Goal: Check status: Check status

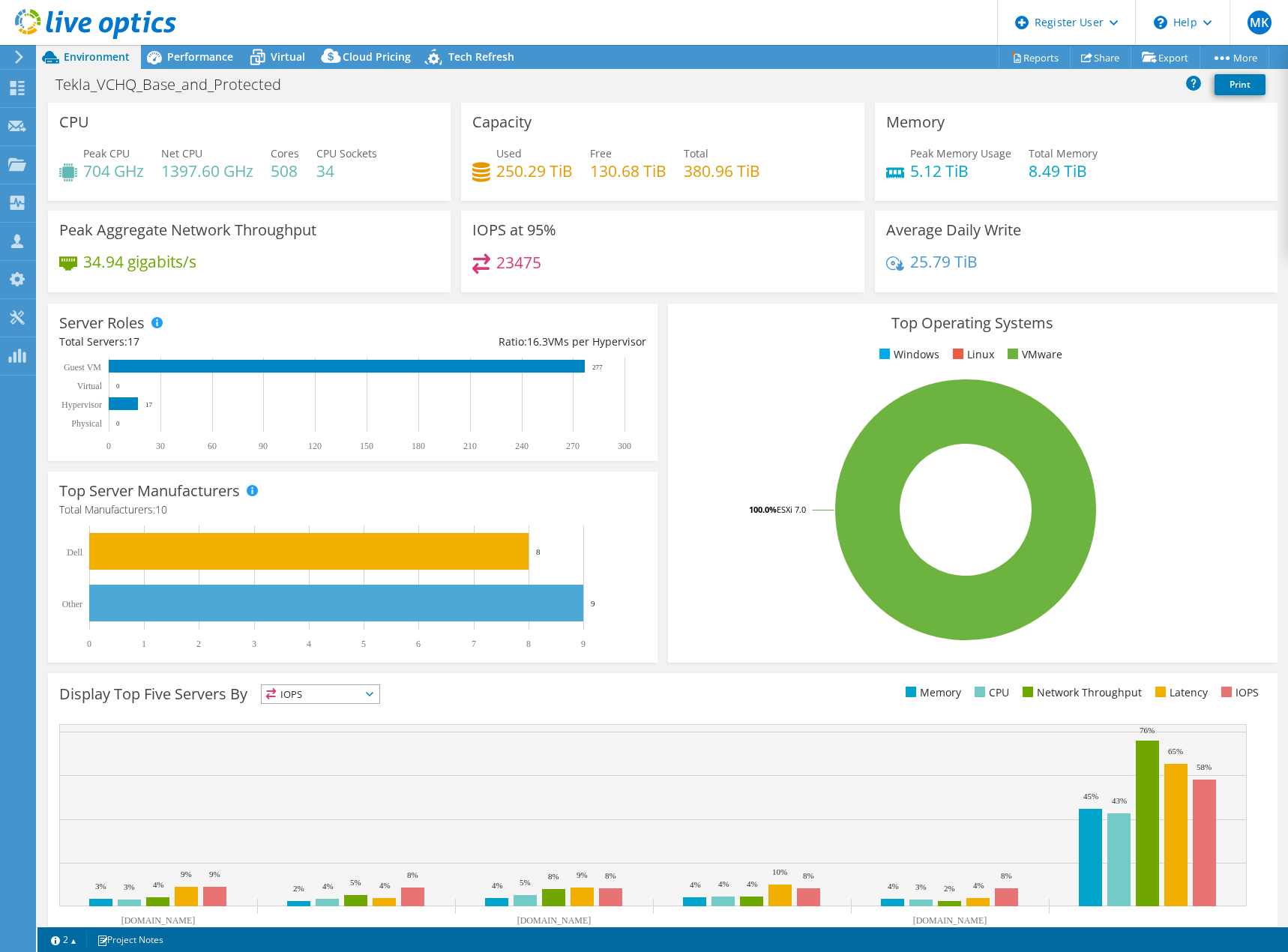
select select "USD"
click at [121, 24] on icon at bounding box center [95, 24] width 161 height 31
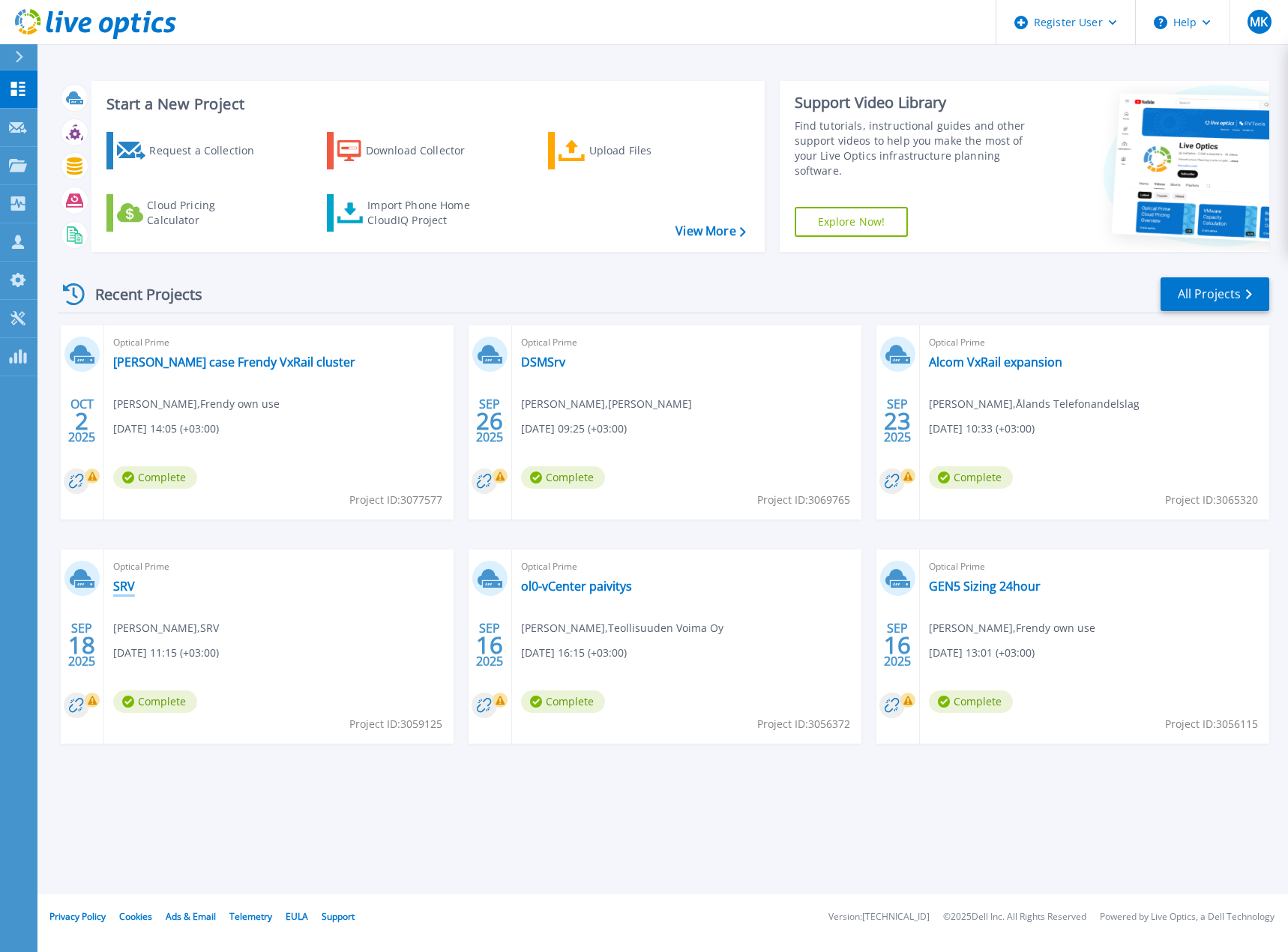
click at [120, 585] on link "SRV" at bounding box center [124, 586] width 22 height 15
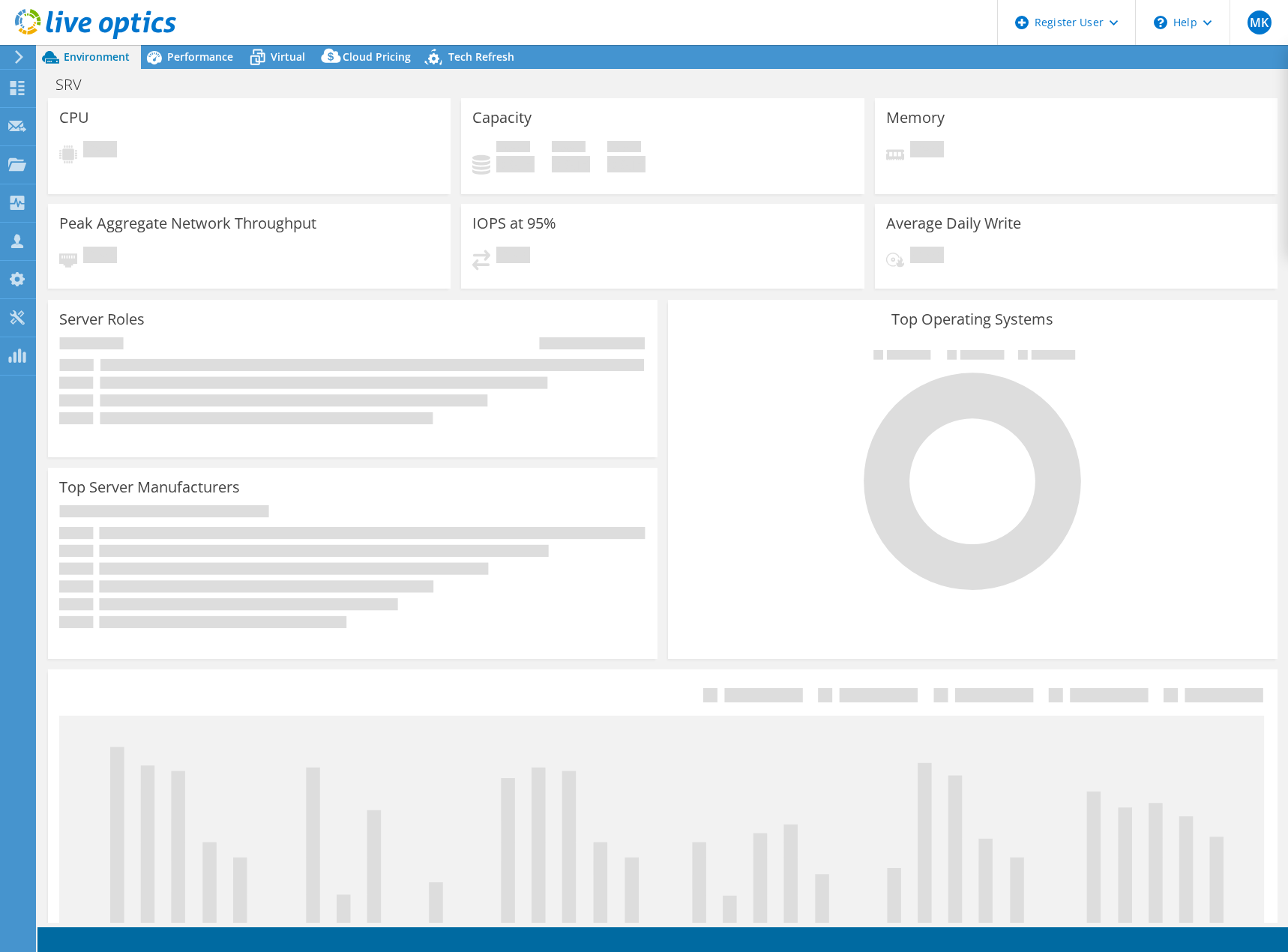
select select "USD"
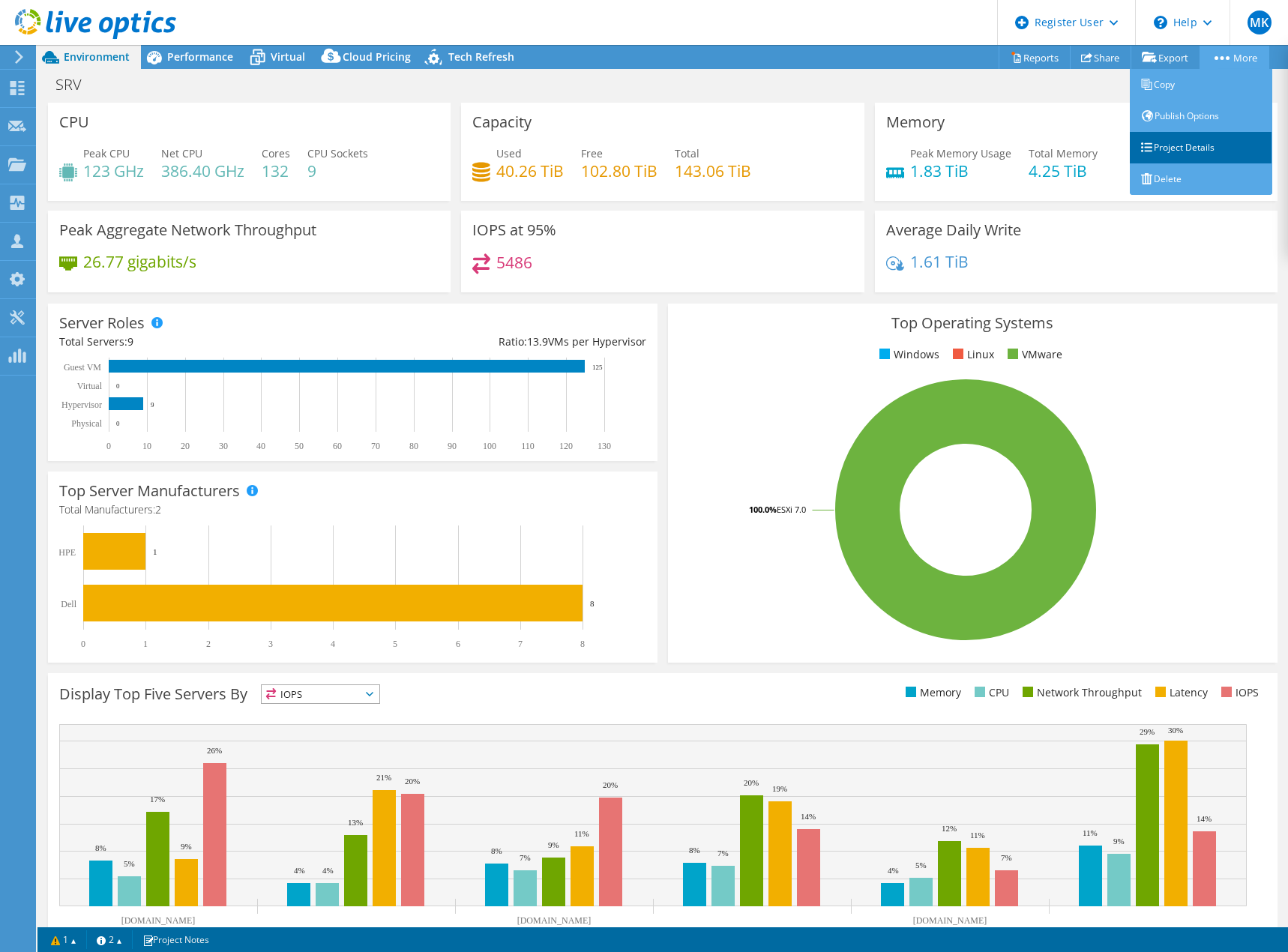
click at [1181, 150] on link "Project Details" at bounding box center [1200, 147] width 142 height 32
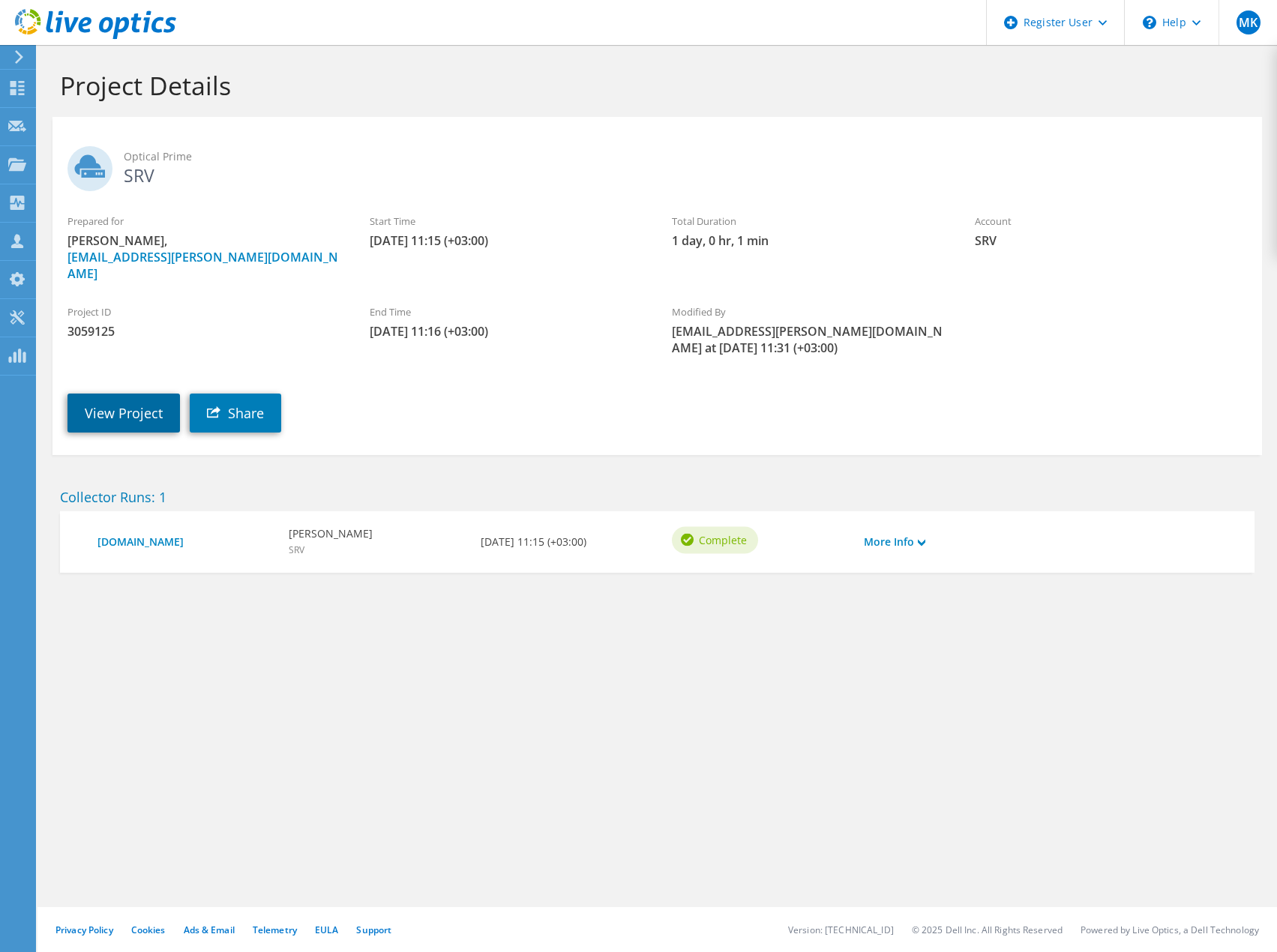
click at [81, 394] on link "View Project" at bounding box center [124, 413] width 112 height 39
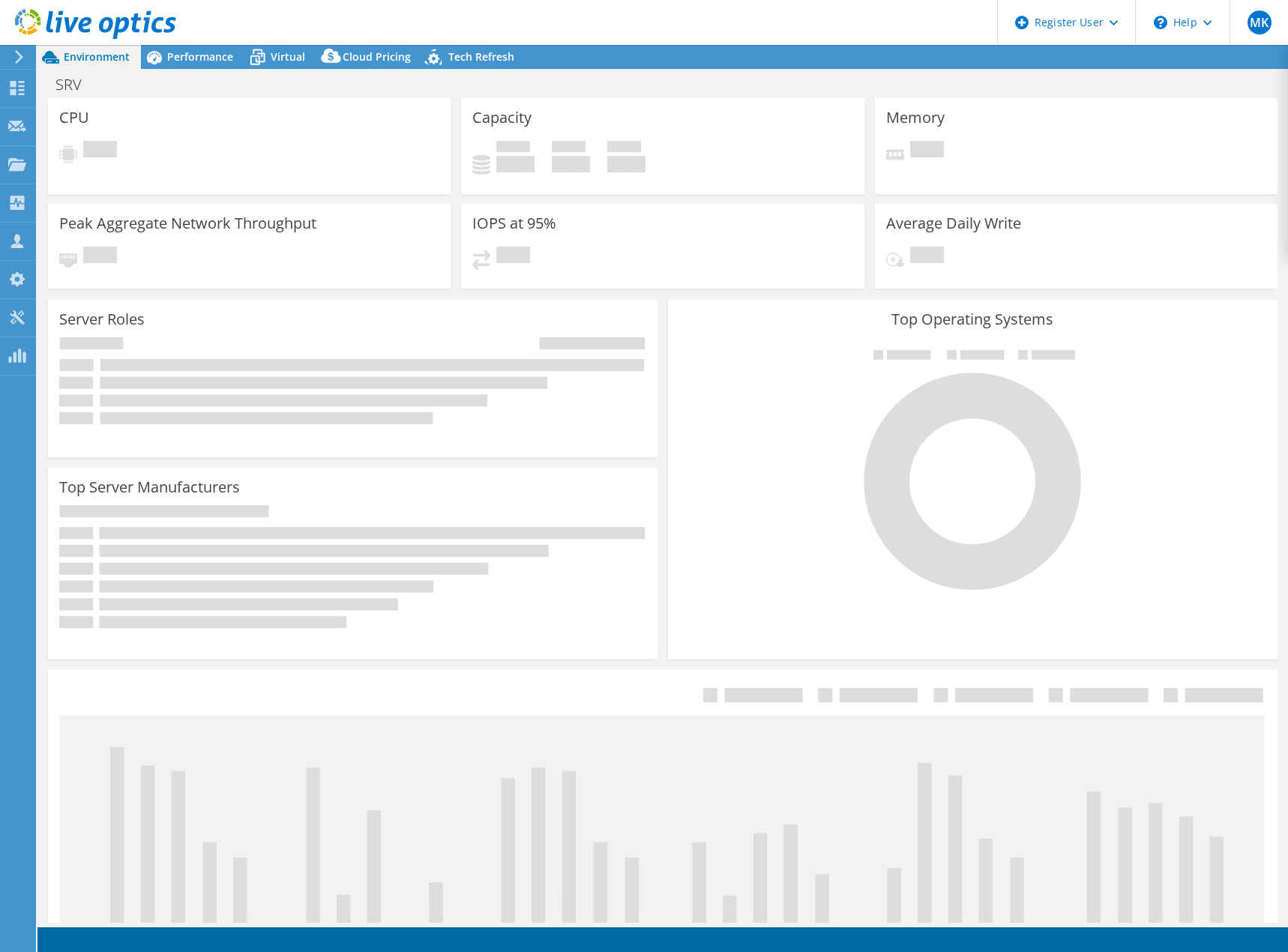
select select "USD"
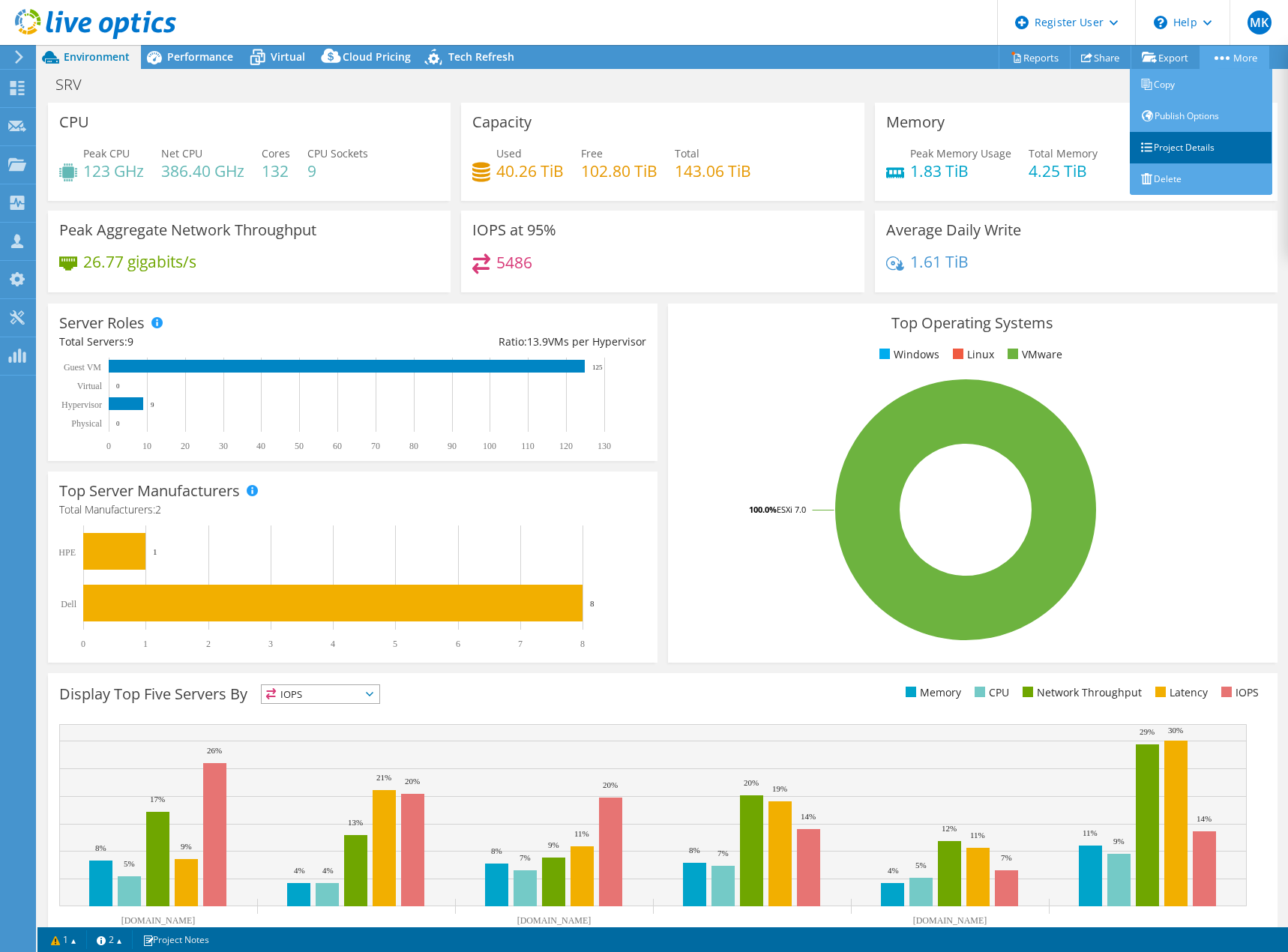
click at [1201, 140] on link "Project Details" at bounding box center [1200, 147] width 142 height 32
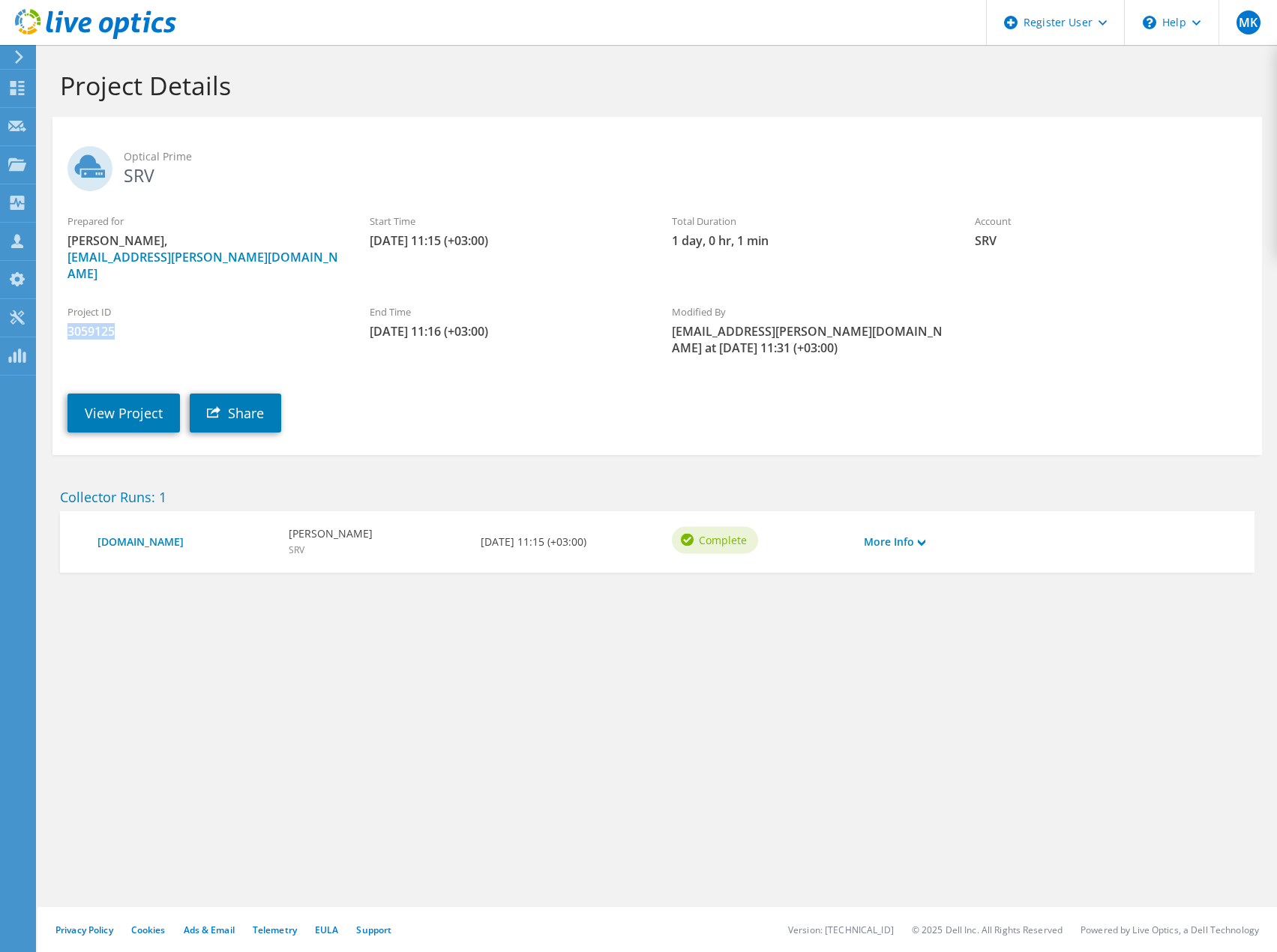
drag, startPoint x: 70, startPoint y: 316, endPoint x: 115, endPoint y: 314, distance: 45.0
click at [115, 323] on span "3059125" at bounding box center [203, 331] width 272 height 16
copy span "3059125"
click at [114, 395] on link "View Project" at bounding box center [124, 413] width 112 height 39
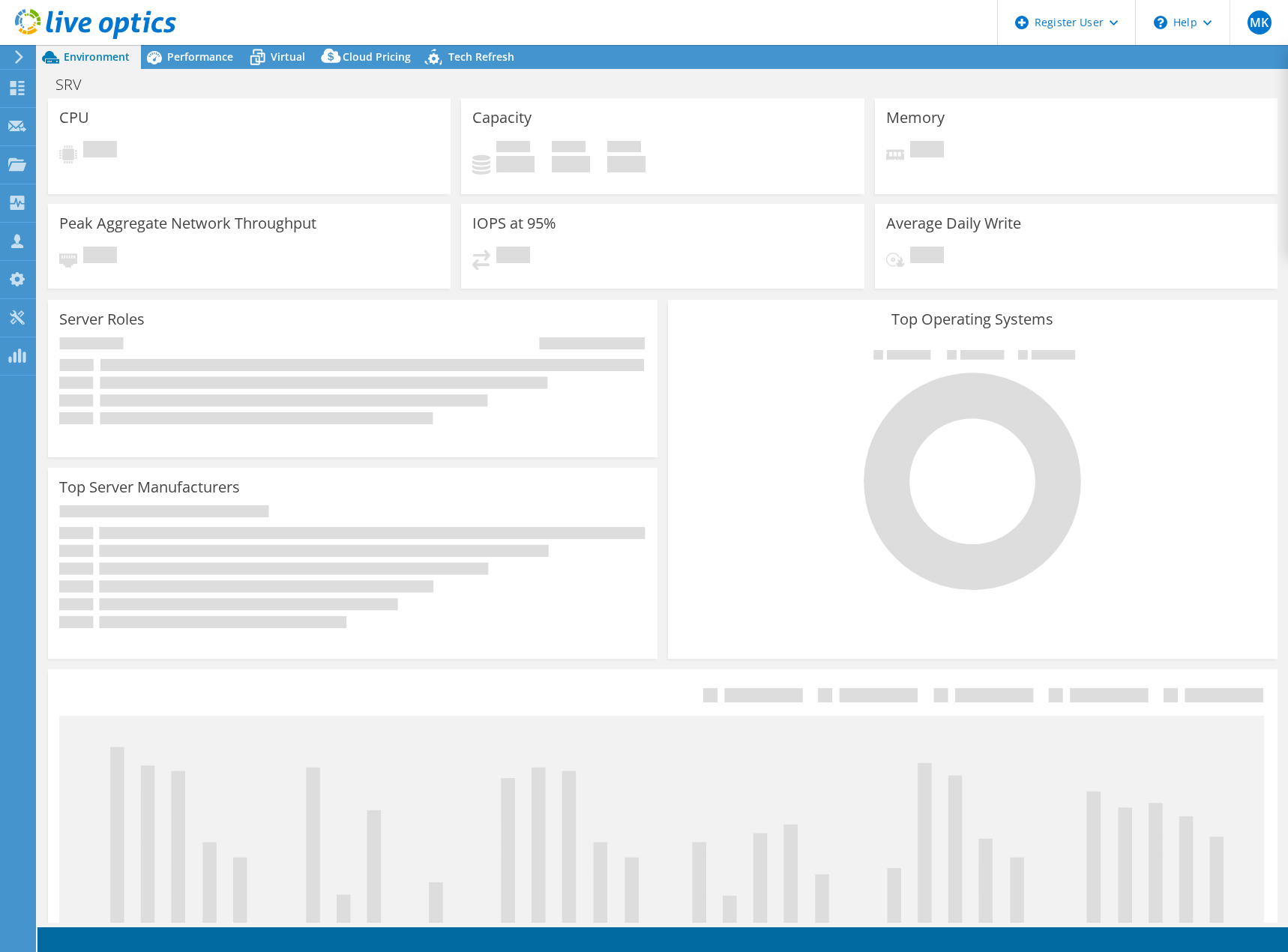
select select "USD"
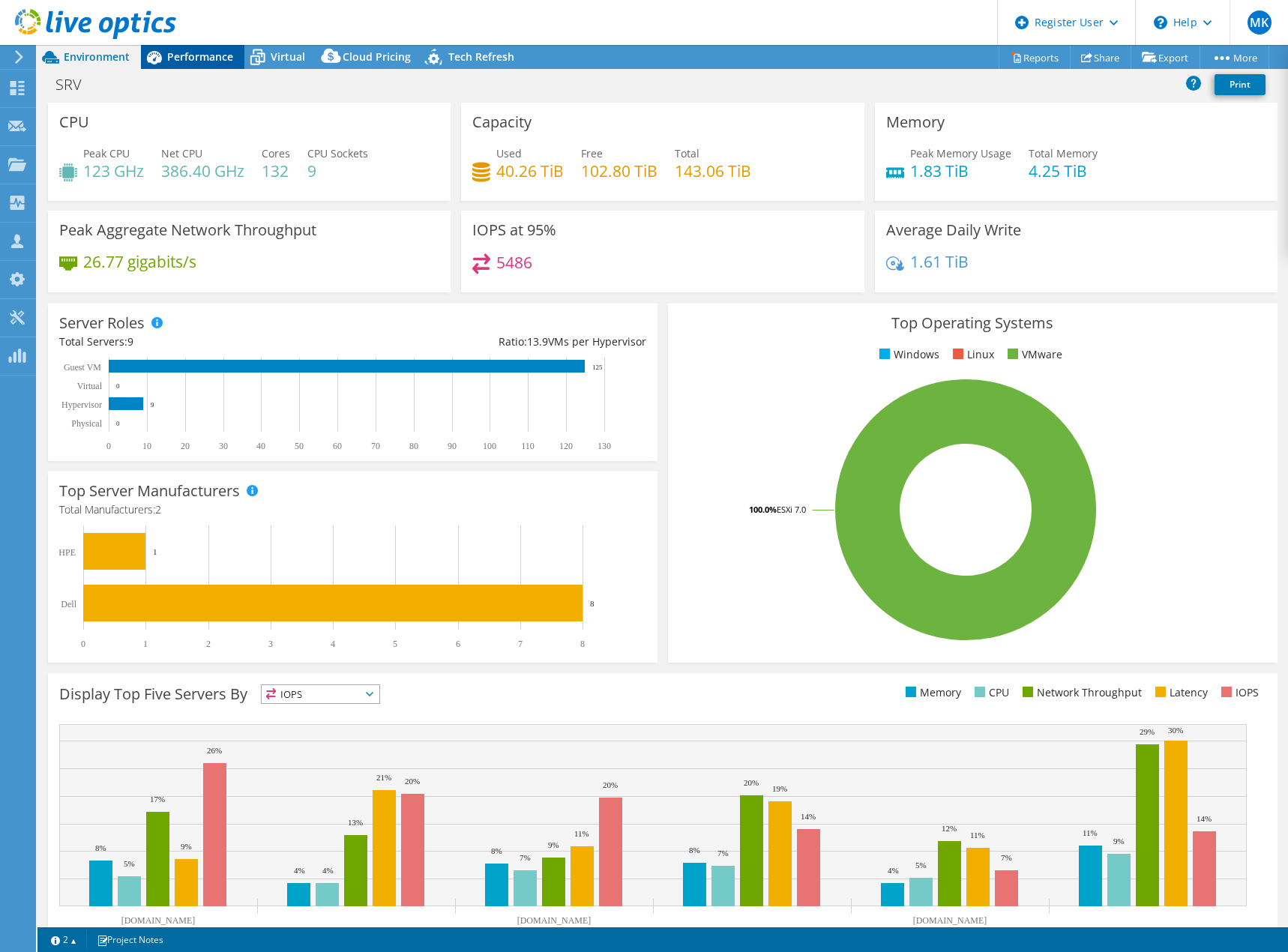
click at [207, 57] on span "Performance" at bounding box center [199, 57] width 66 height 15
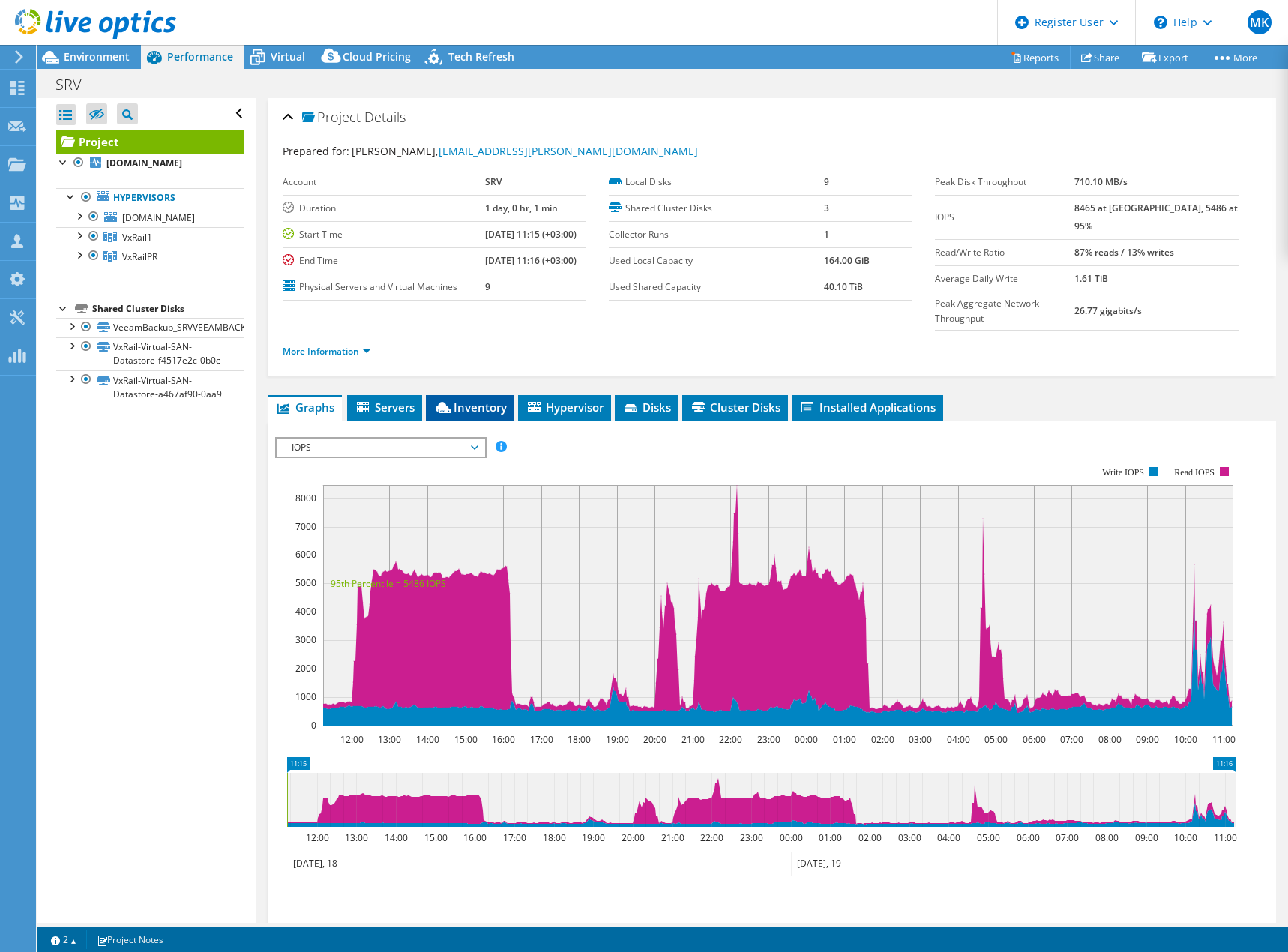
click at [484, 400] on span "Inventory" at bounding box center [469, 407] width 73 height 15
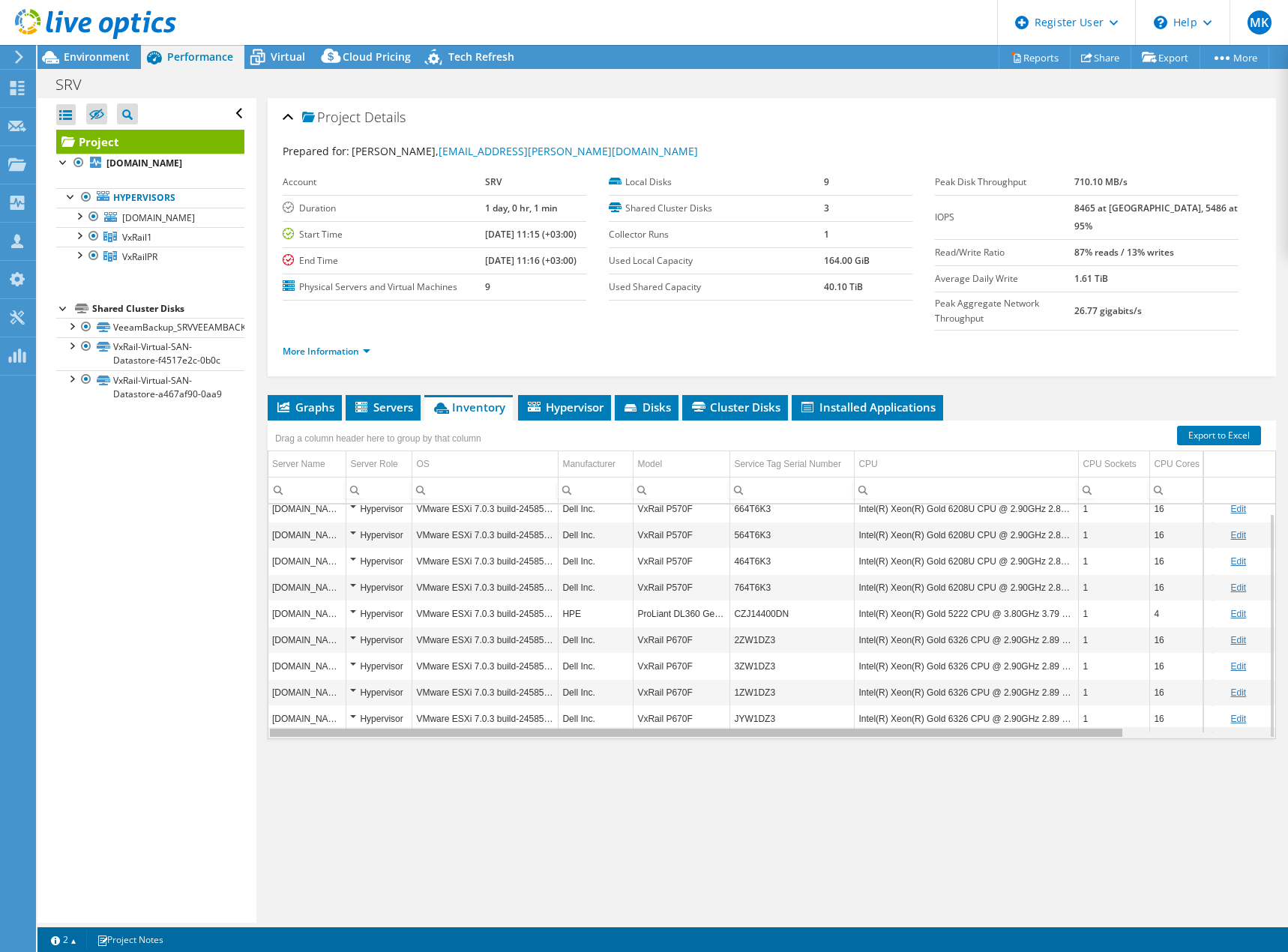
drag, startPoint x: 892, startPoint y: 701, endPoint x: 849, endPoint y: 713, distance: 44.6
click at [849, 713] on body "MK Dell User [PERSON_NAME] [EMAIL_ADDRESS][DOMAIN_NAME] Dell My Profile Log Out…" at bounding box center [644, 476] width 1288 height 952
click at [85, 52] on span "Environment" at bounding box center [96, 57] width 66 height 15
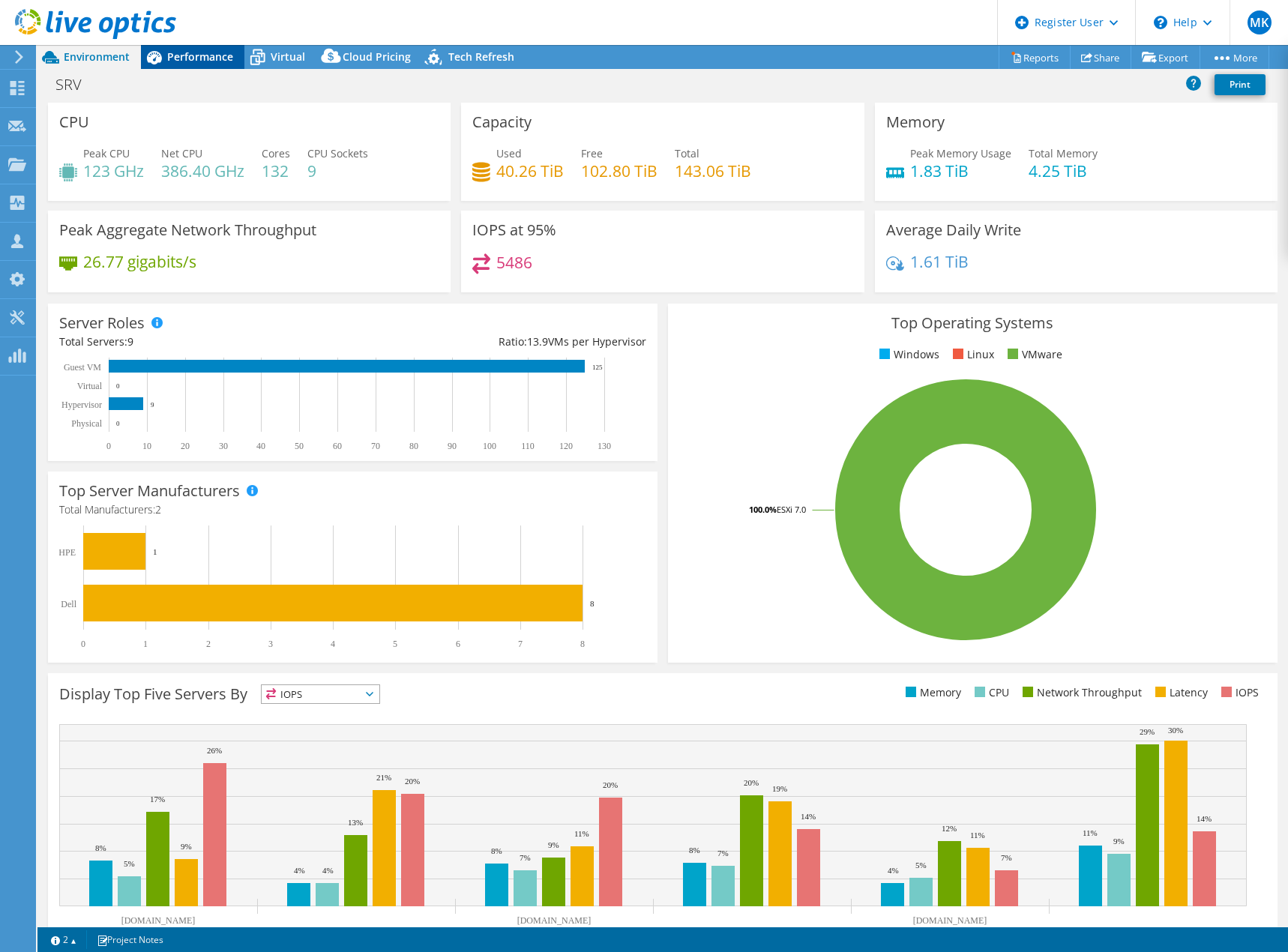
click at [193, 54] on span "Performance" at bounding box center [199, 57] width 66 height 15
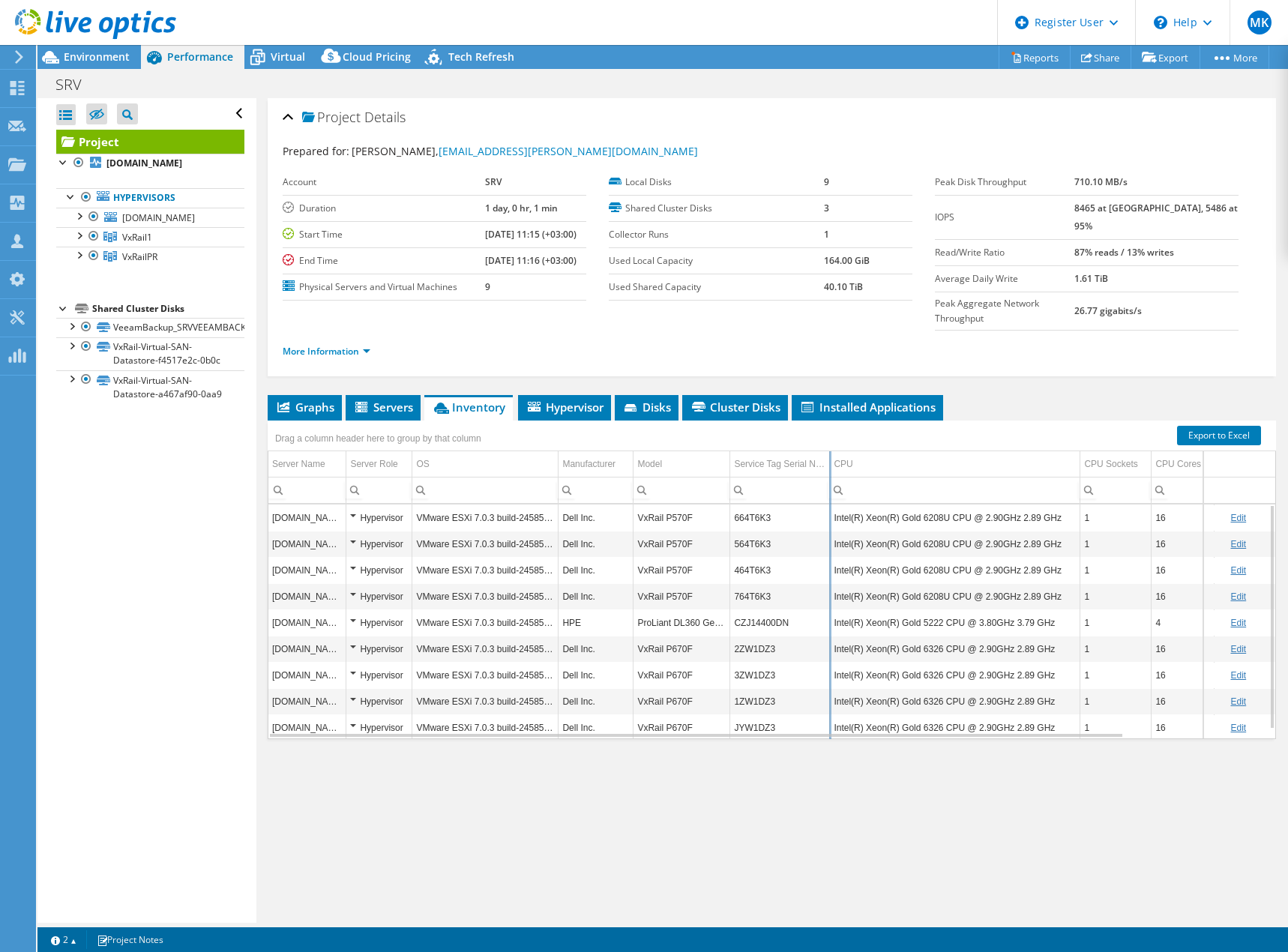
drag, startPoint x: 855, startPoint y: 435, endPoint x: 830, endPoint y: 448, distance: 28.2
click at [830, 448] on div "Drag a column header here to group by that column Server Name Server Role OS Ma…" at bounding box center [771, 580] width 1008 height 319
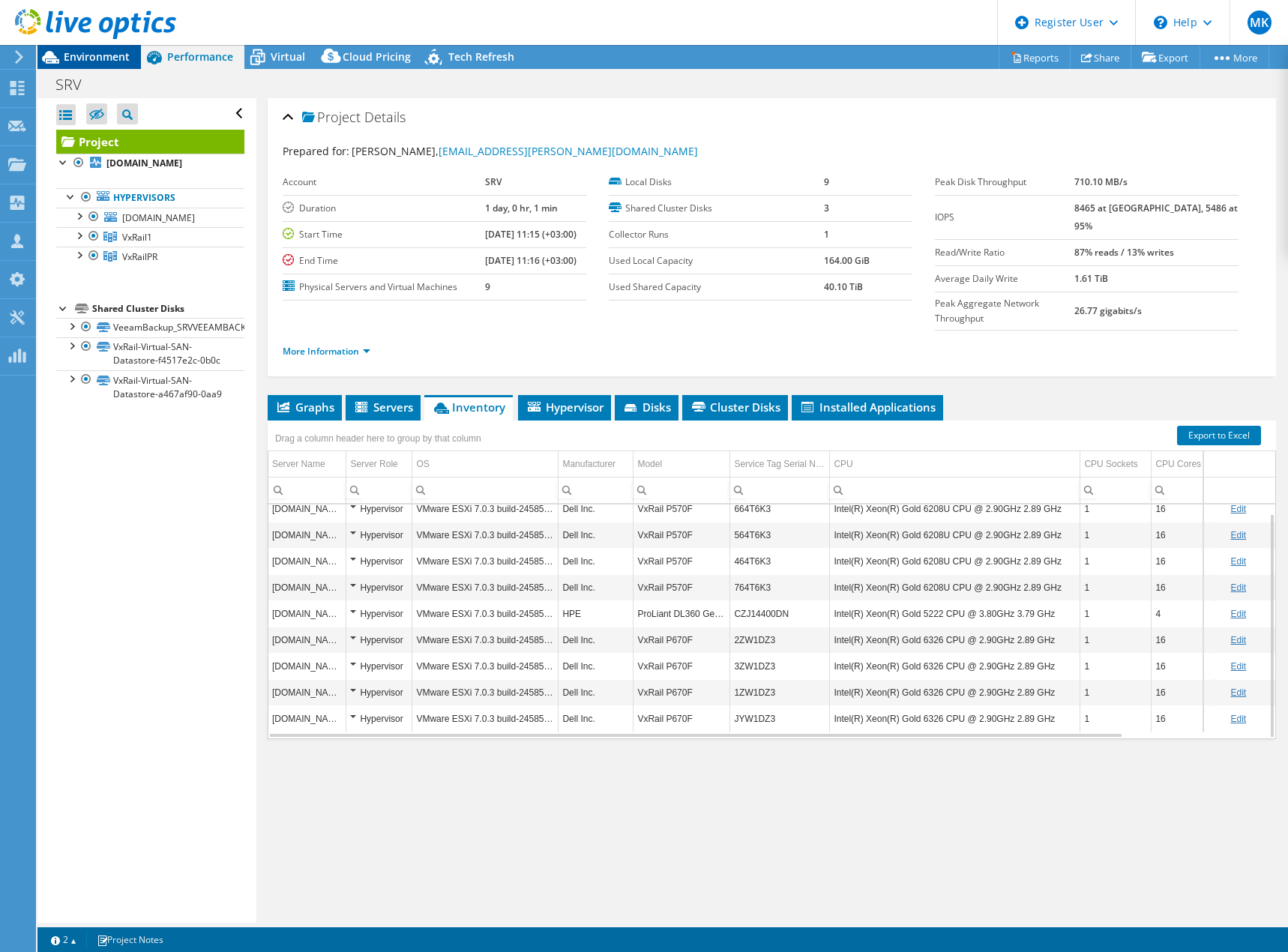
click at [67, 58] on span "Environment" at bounding box center [96, 57] width 66 height 15
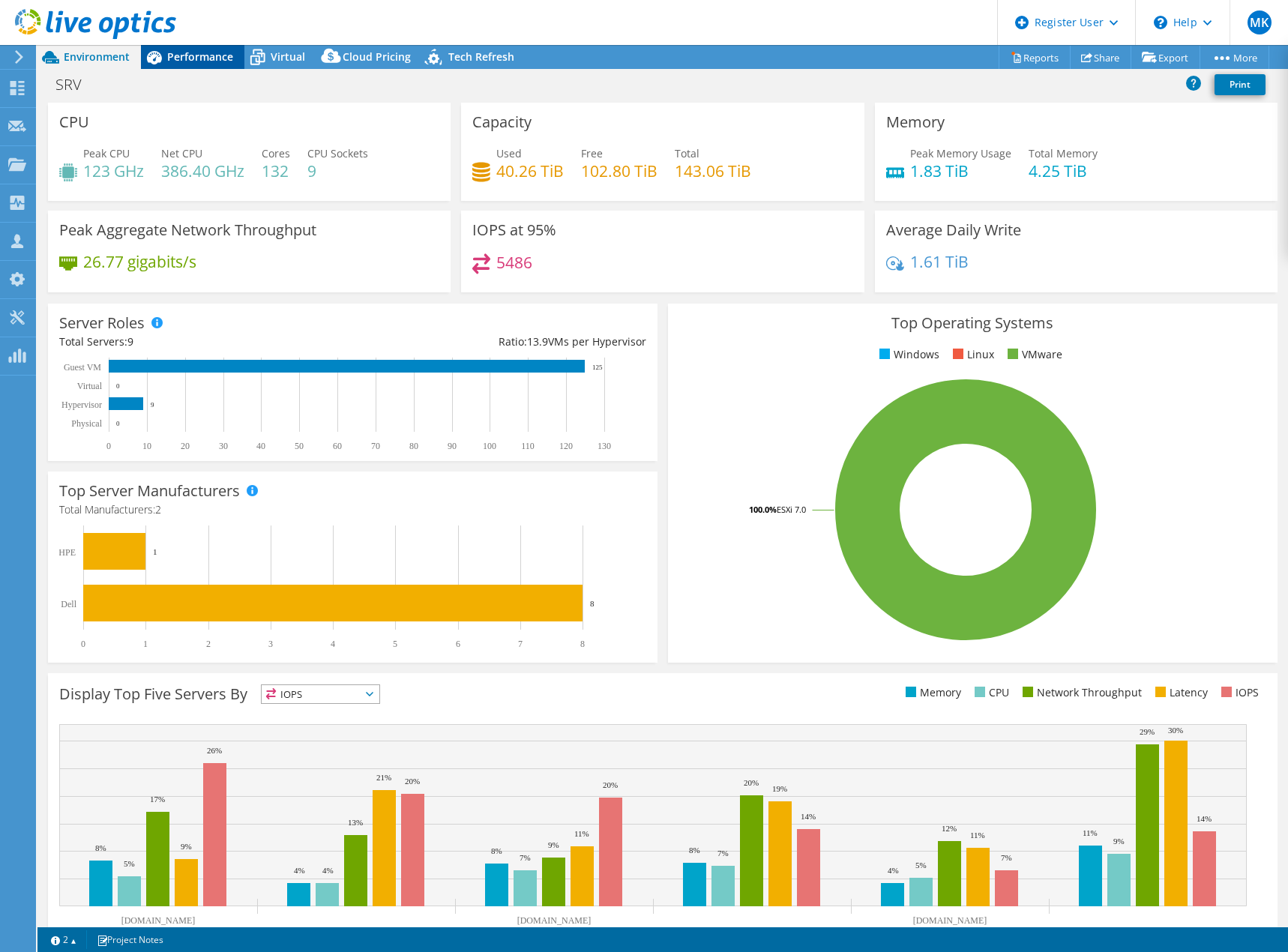
click at [207, 53] on span "Performance" at bounding box center [199, 57] width 66 height 15
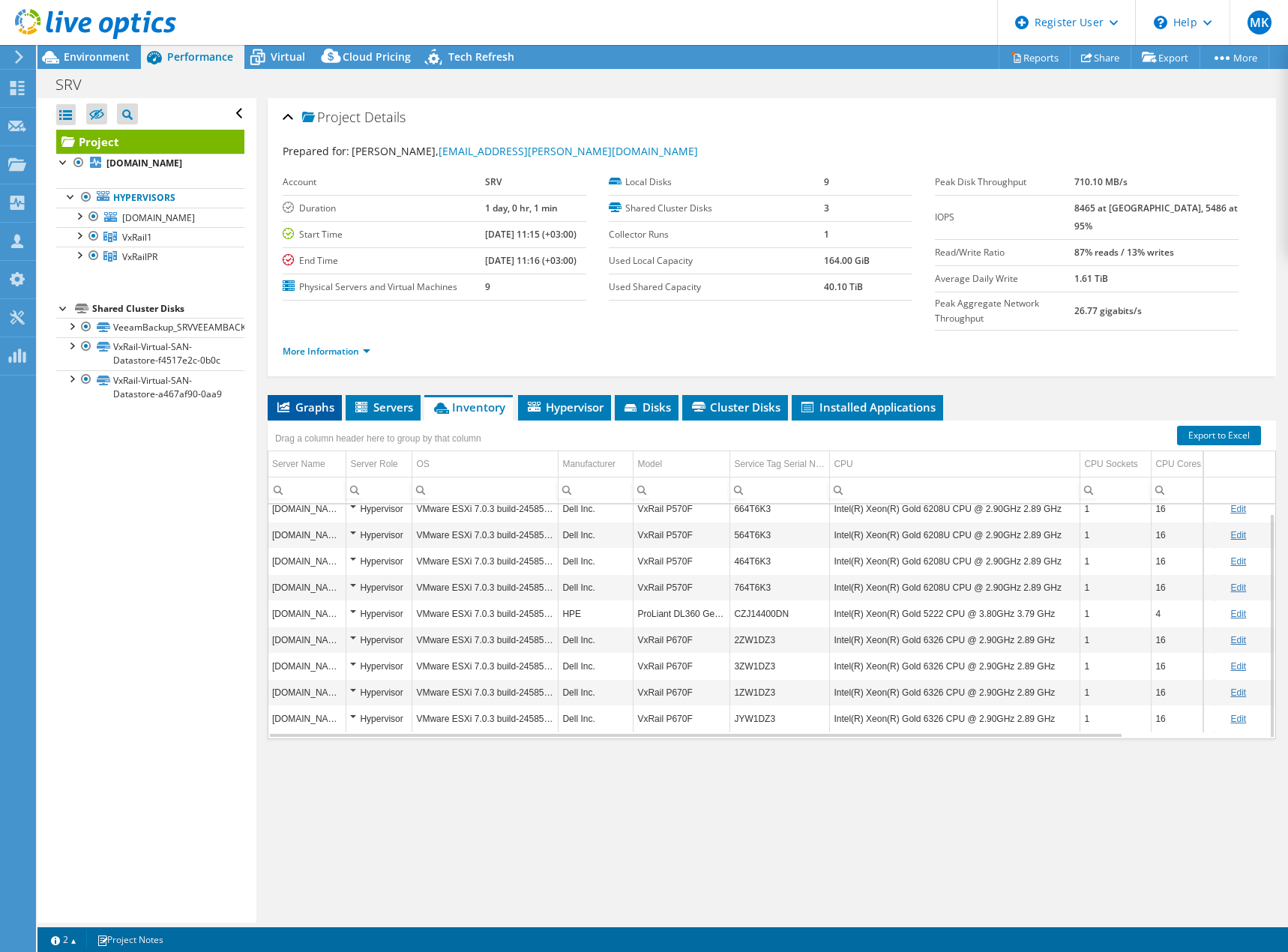
click at [319, 400] on span "Graphs" at bounding box center [304, 407] width 59 height 15
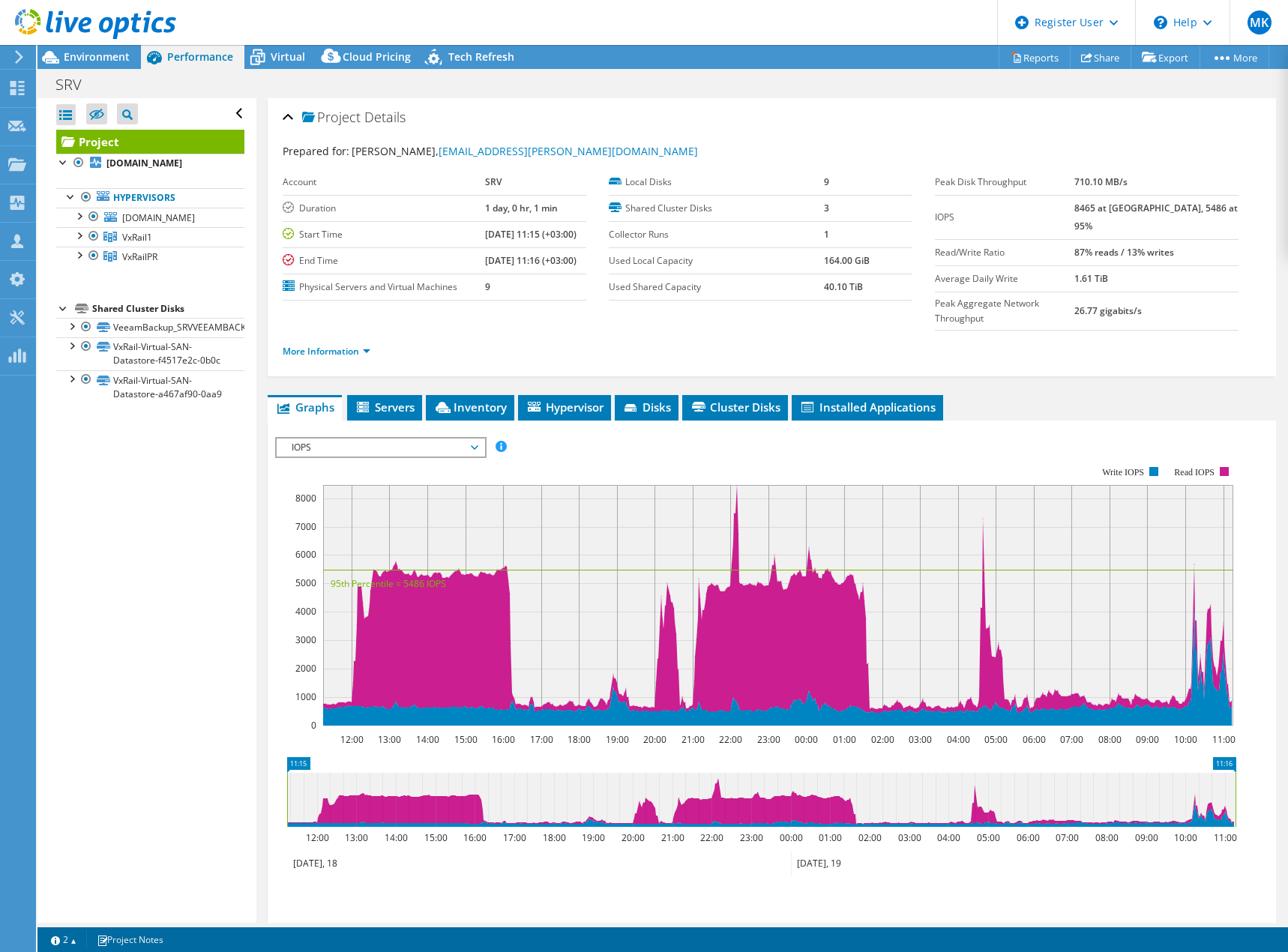
click at [476, 439] on span "IOPS" at bounding box center [380, 448] width 193 height 18
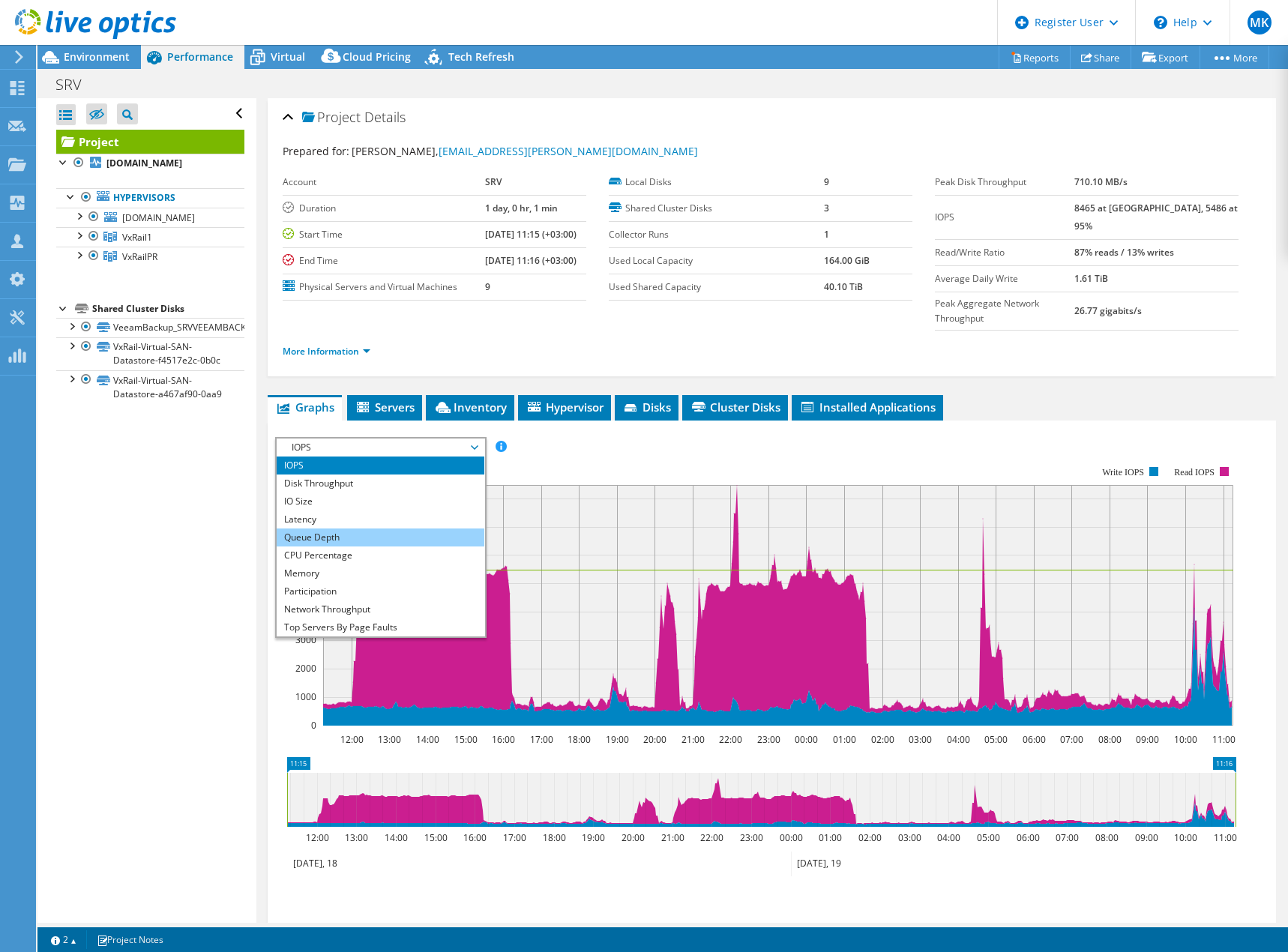
scroll to position [54, 0]
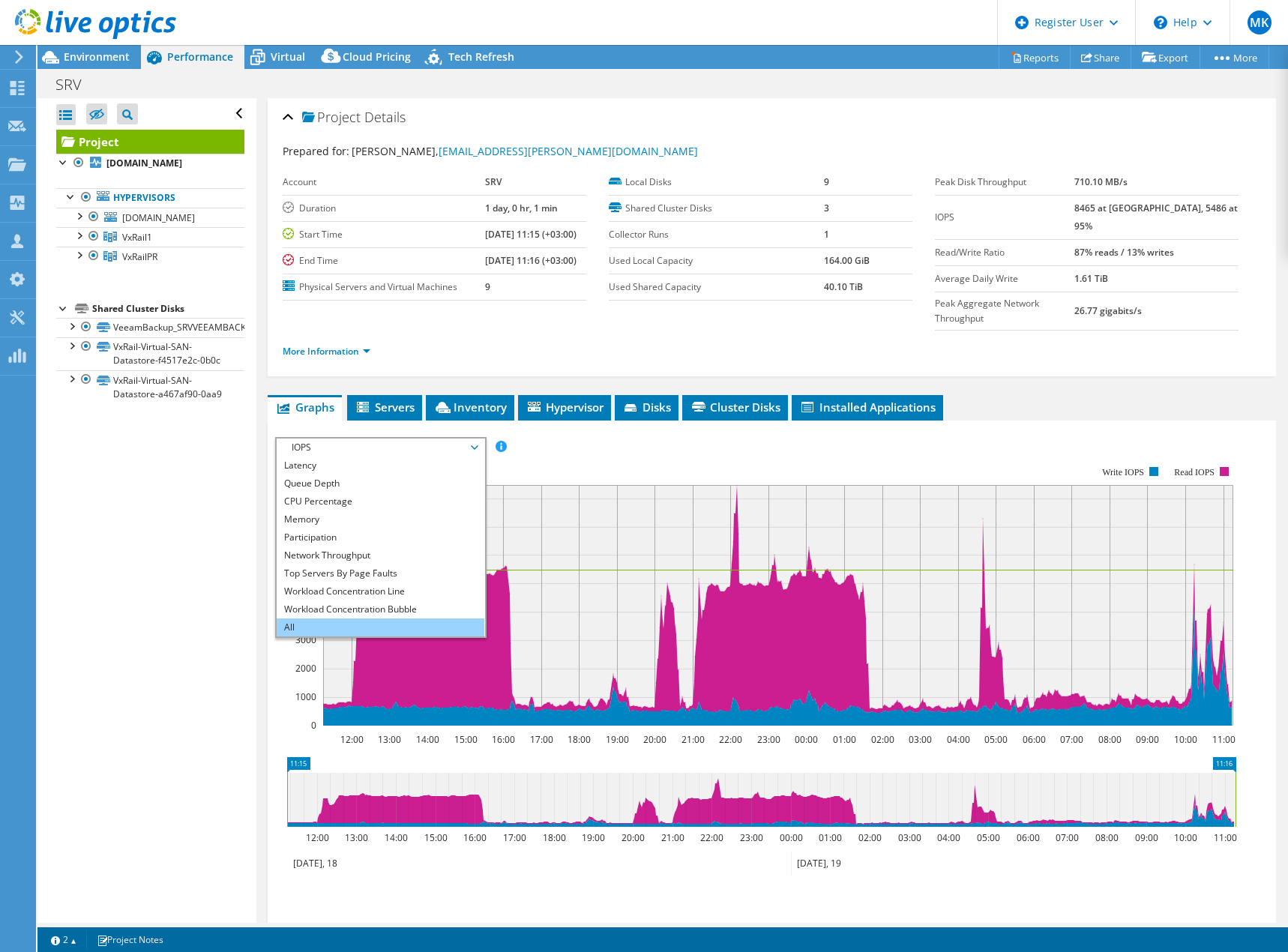
click at [357, 618] on li "All" at bounding box center [380, 627] width 207 height 18
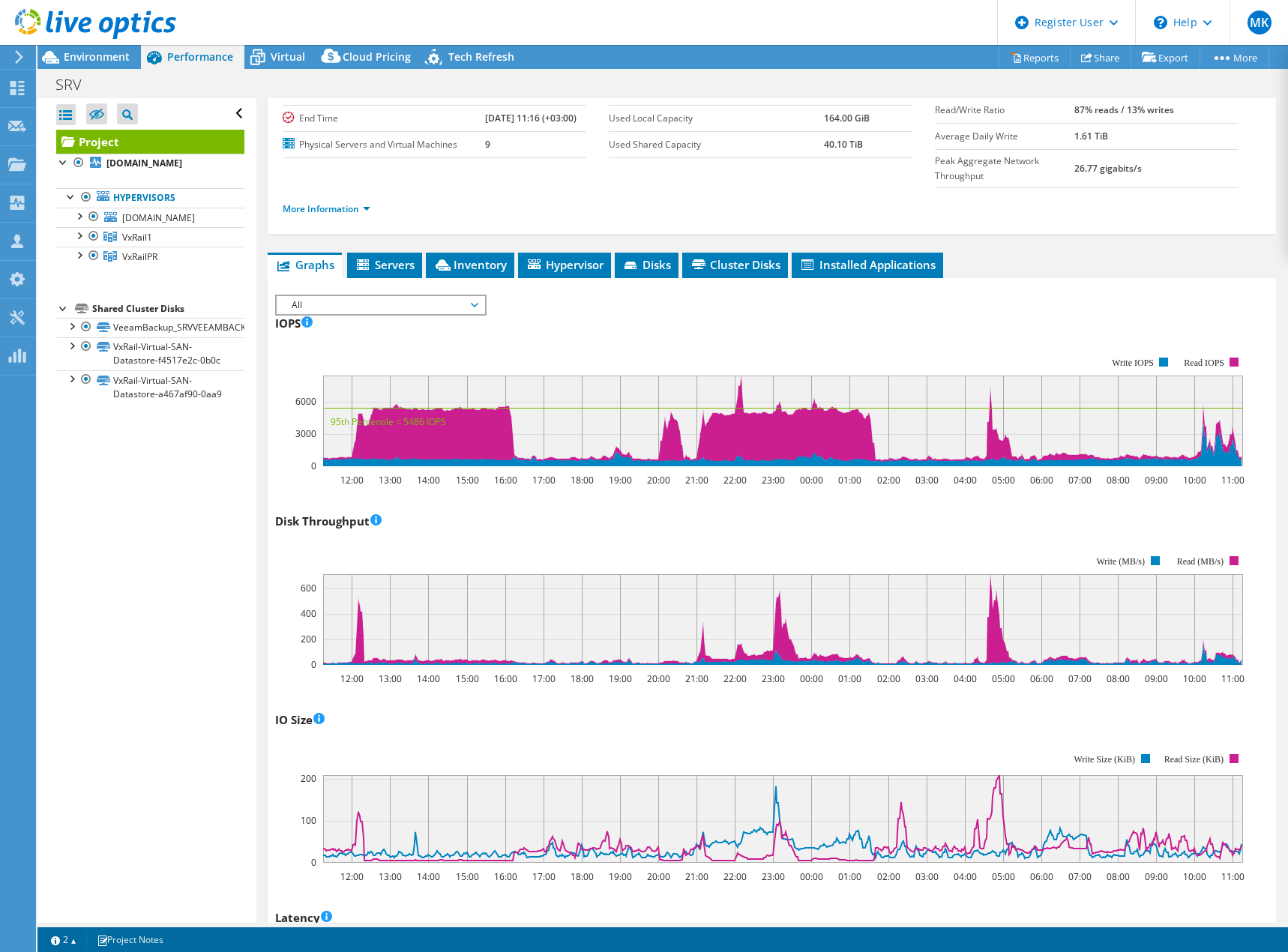
scroll to position [0, 0]
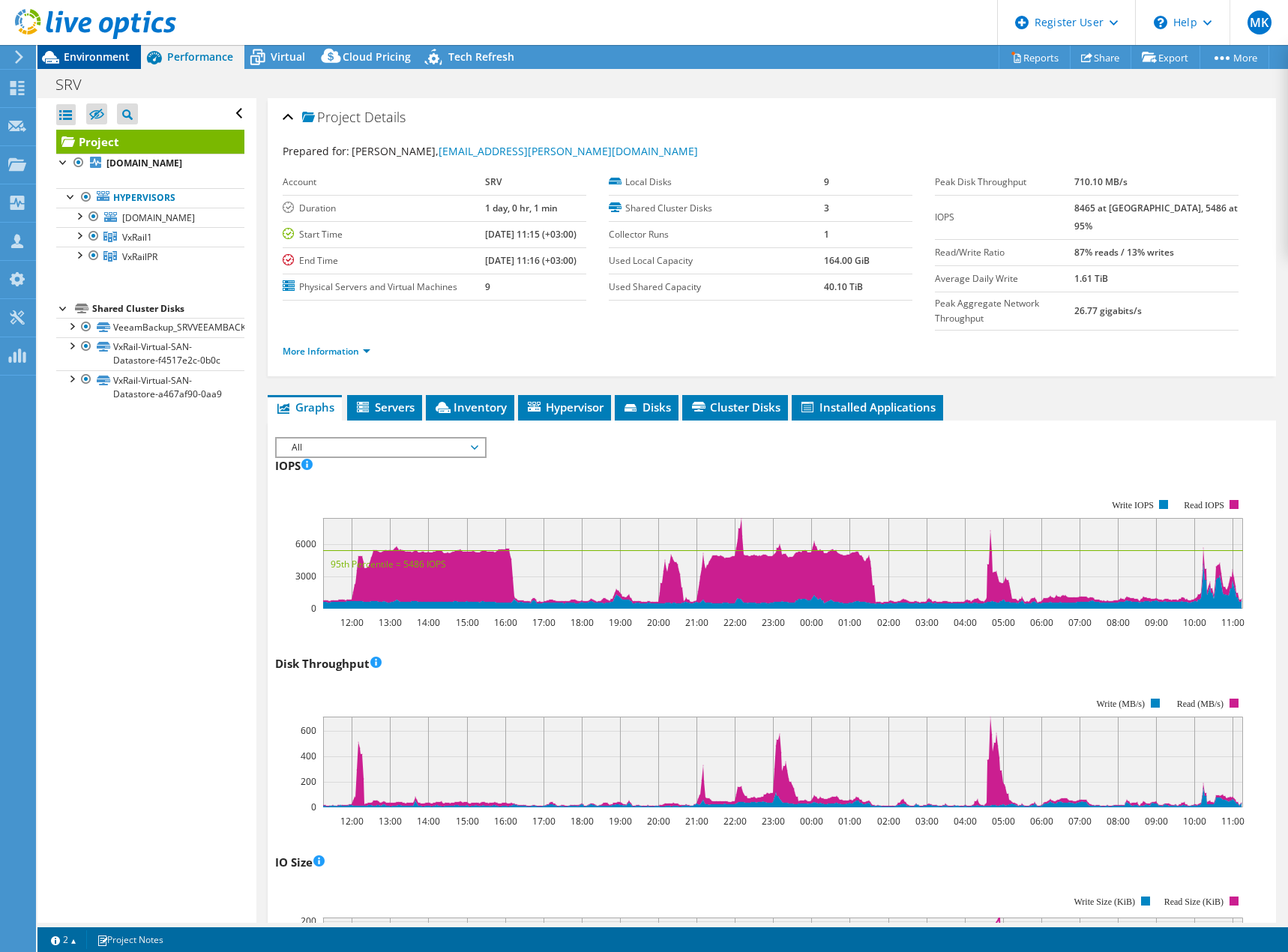
click at [87, 57] on span "Environment" at bounding box center [96, 57] width 66 height 15
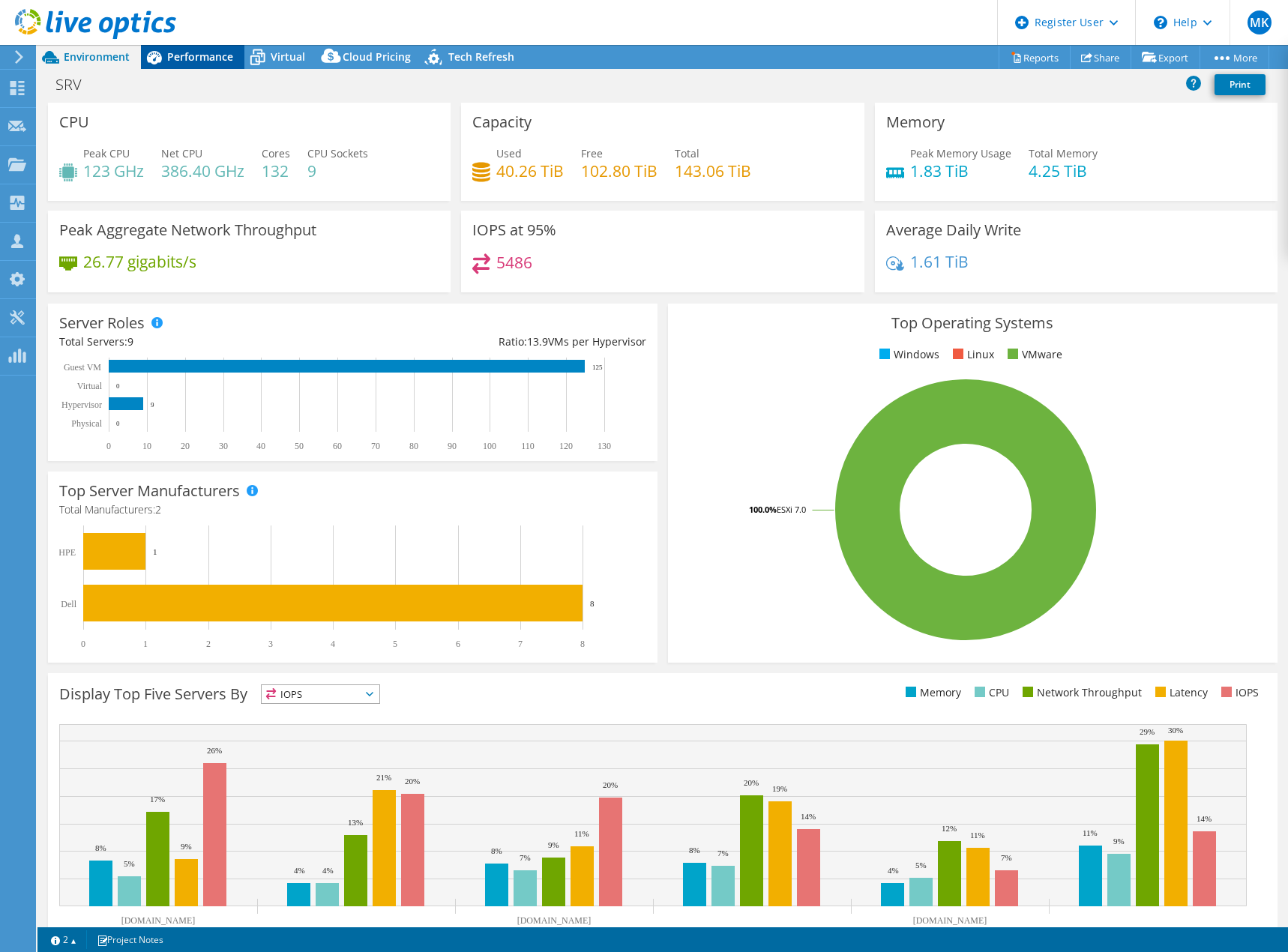
click at [214, 55] on span "Performance" at bounding box center [199, 57] width 66 height 15
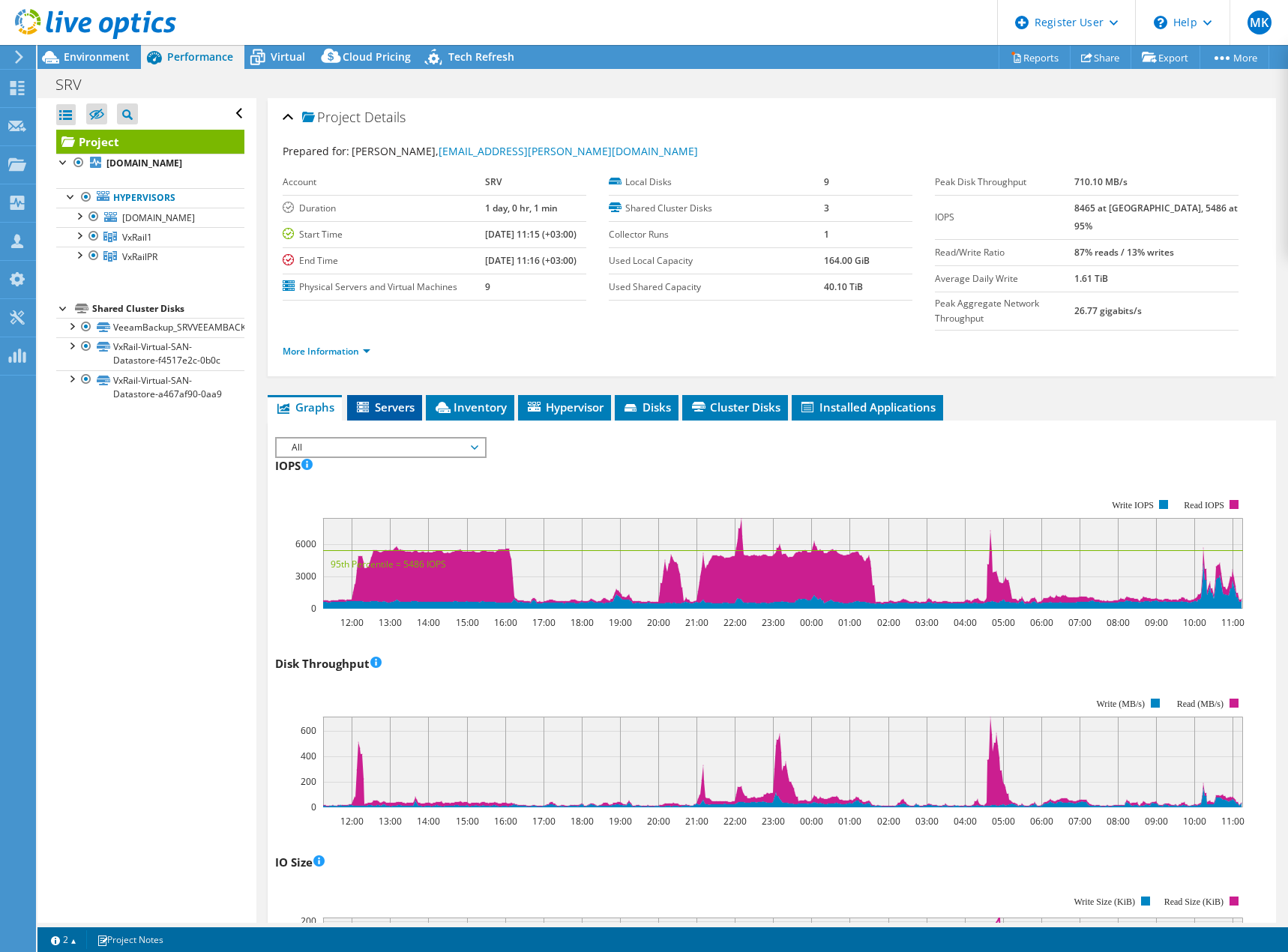
click at [397, 400] on span "Servers" at bounding box center [385, 407] width 60 height 15
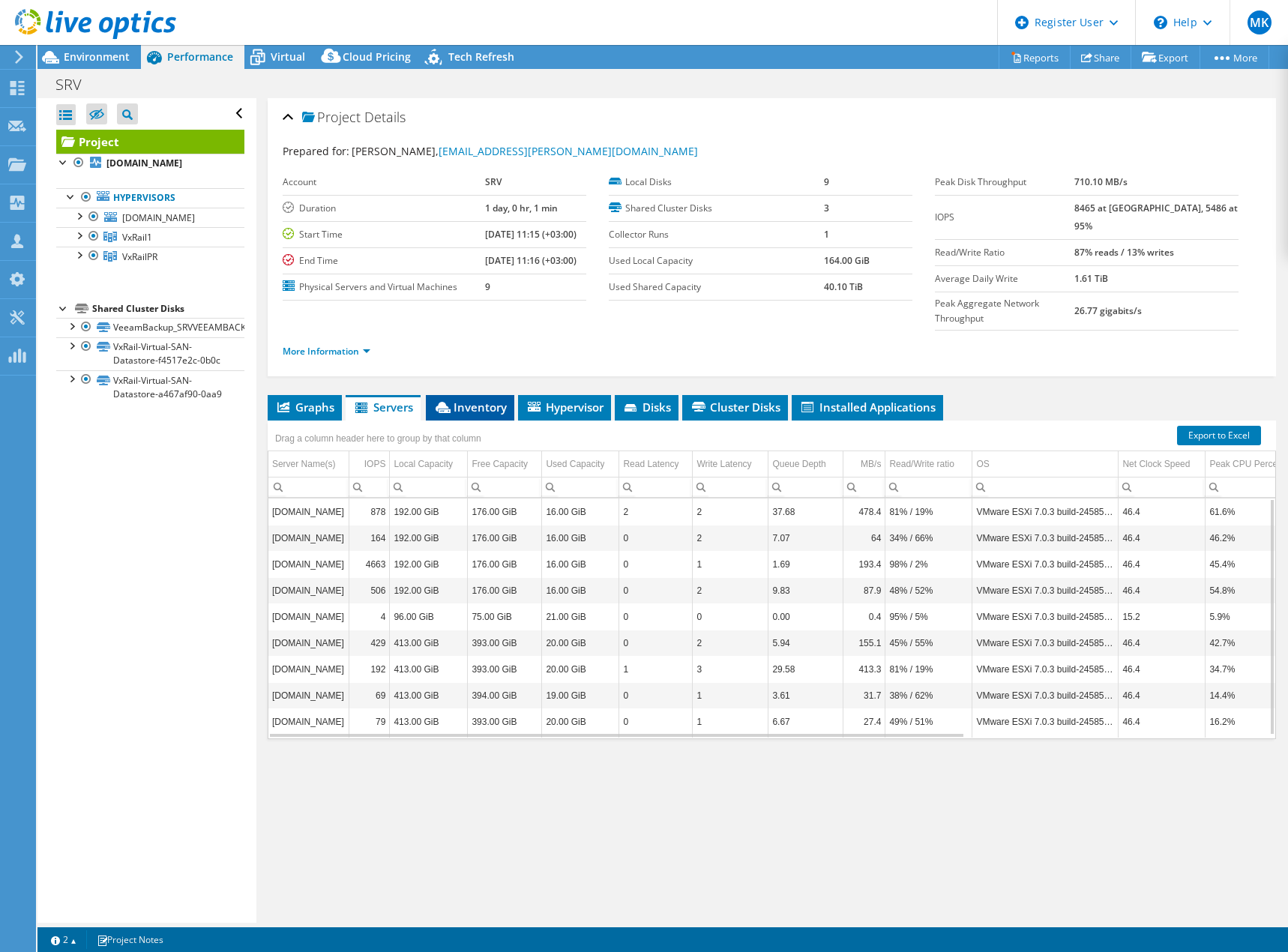
click at [486, 400] on span "Inventory" at bounding box center [469, 407] width 73 height 15
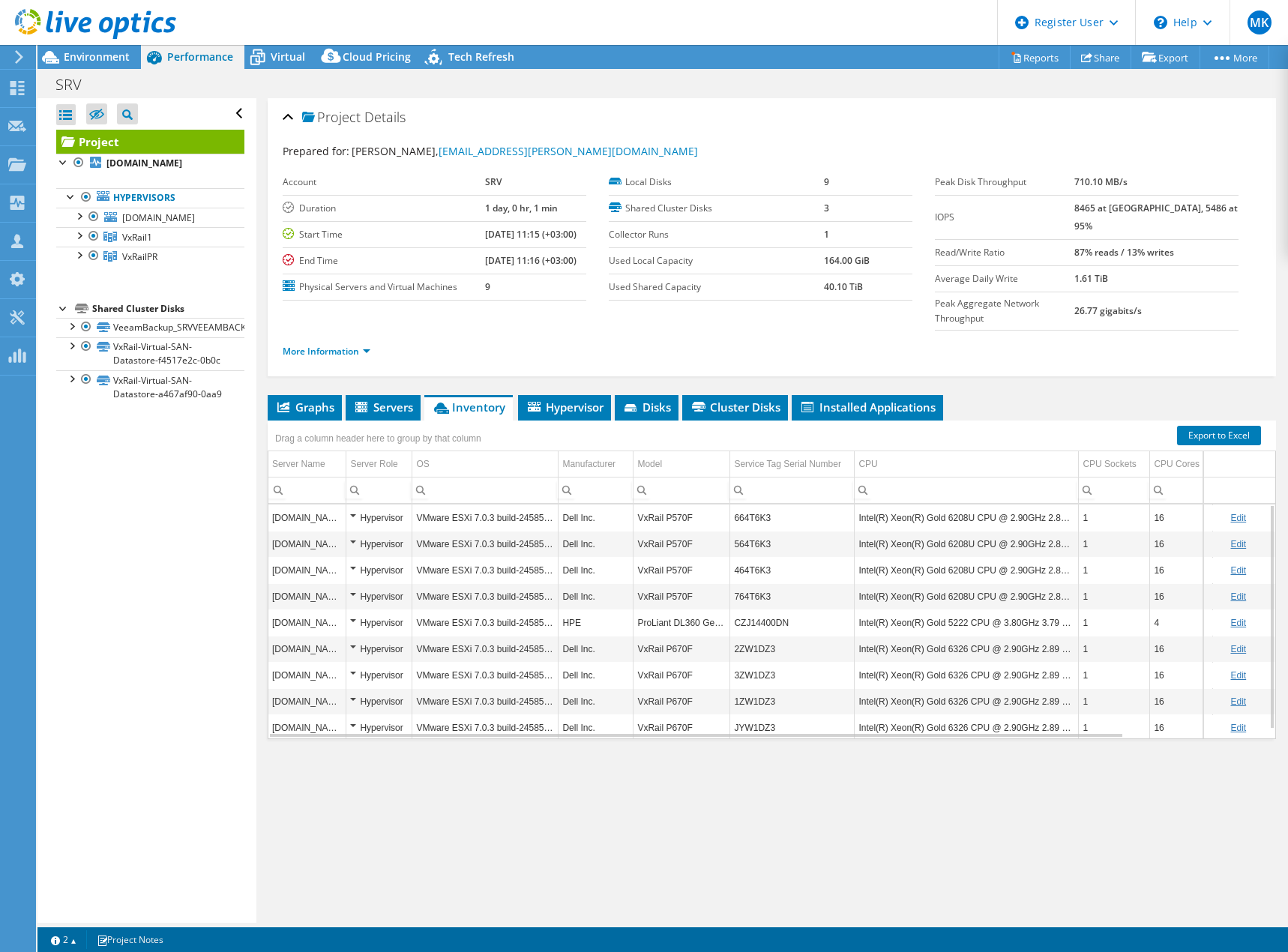
scroll to position [9, 0]
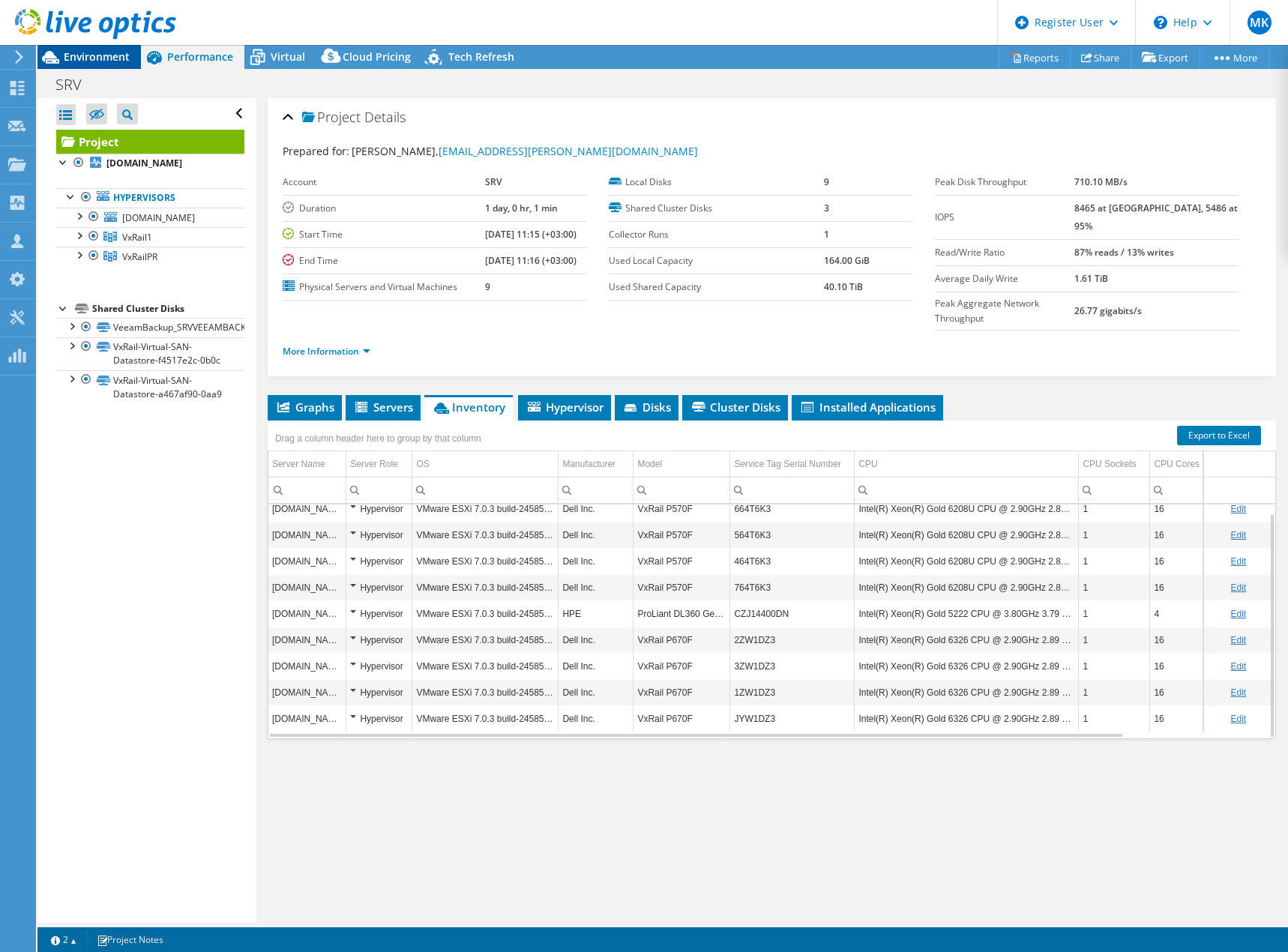
click at [79, 57] on span "Environment" at bounding box center [96, 57] width 66 height 15
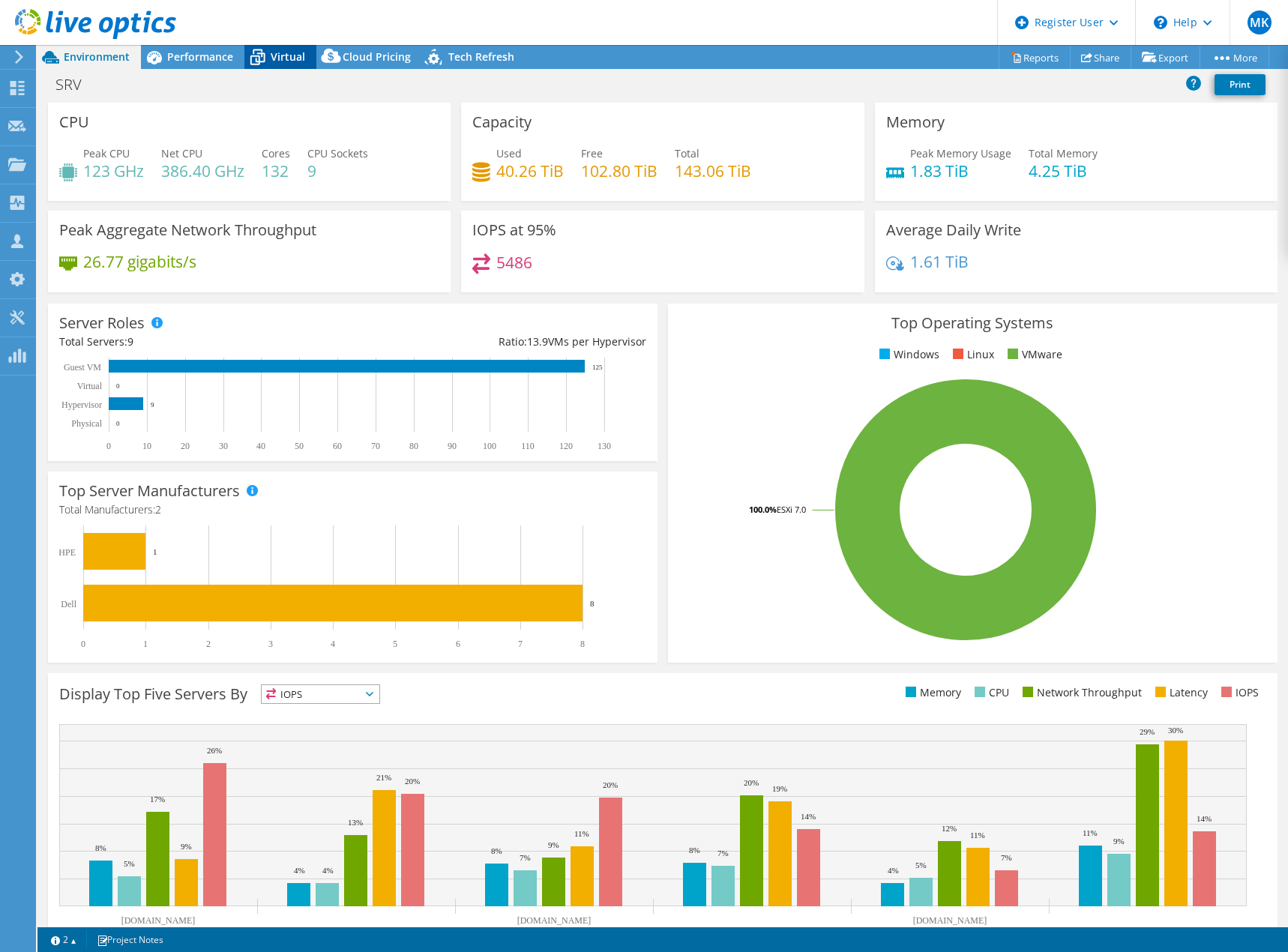
click at [290, 52] on span "Virtual" at bounding box center [288, 57] width 34 height 15
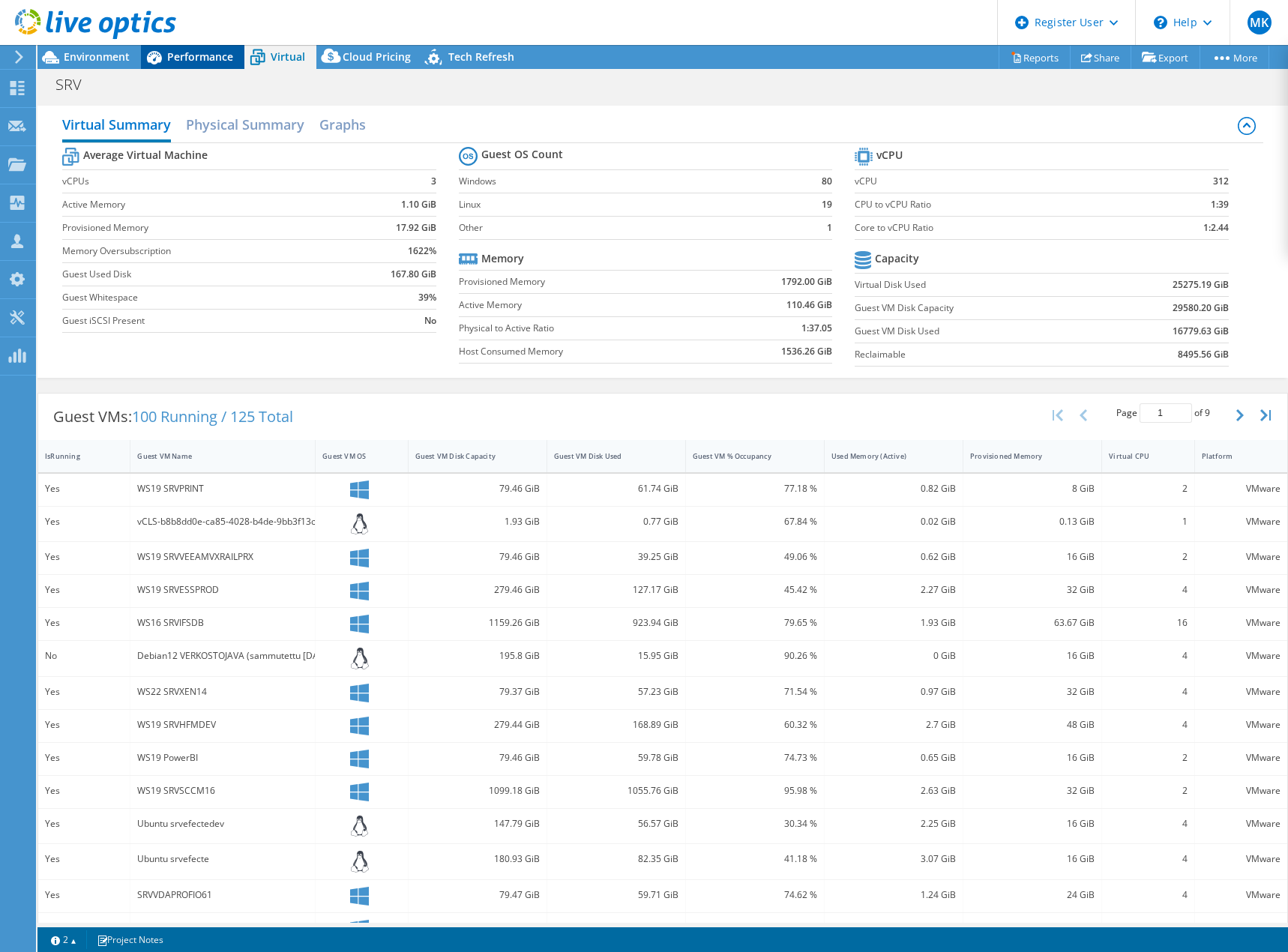
drag, startPoint x: 201, startPoint y: 58, endPoint x: 180, endPoint y: 58, distance: 21.0
click at [201, 58] on span "Performance" at bounding box center [199, 57] width 66 height 15
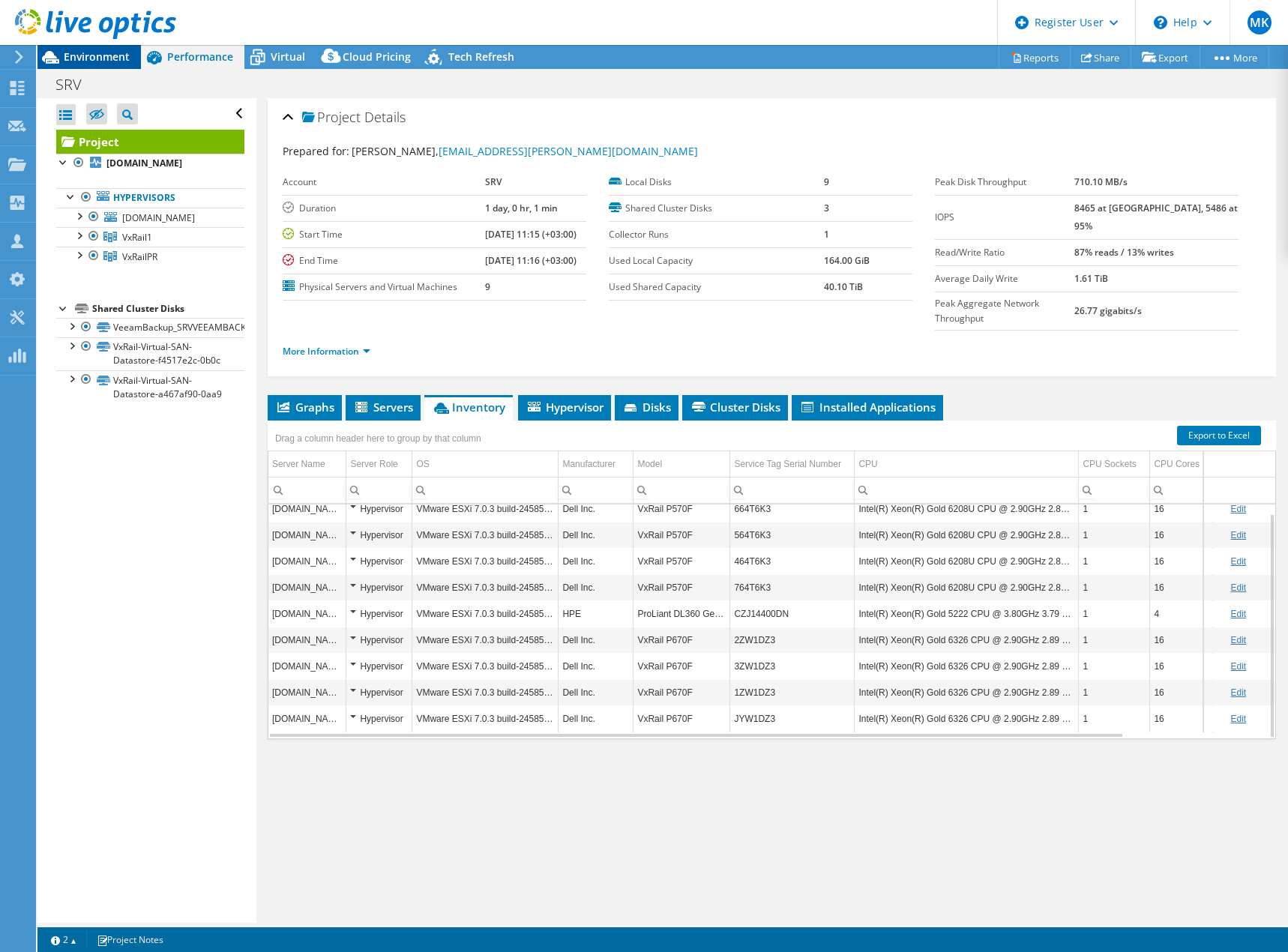
click at [98, 59] on span "Environment" at bounding box center [96, 57] width 66 height 15
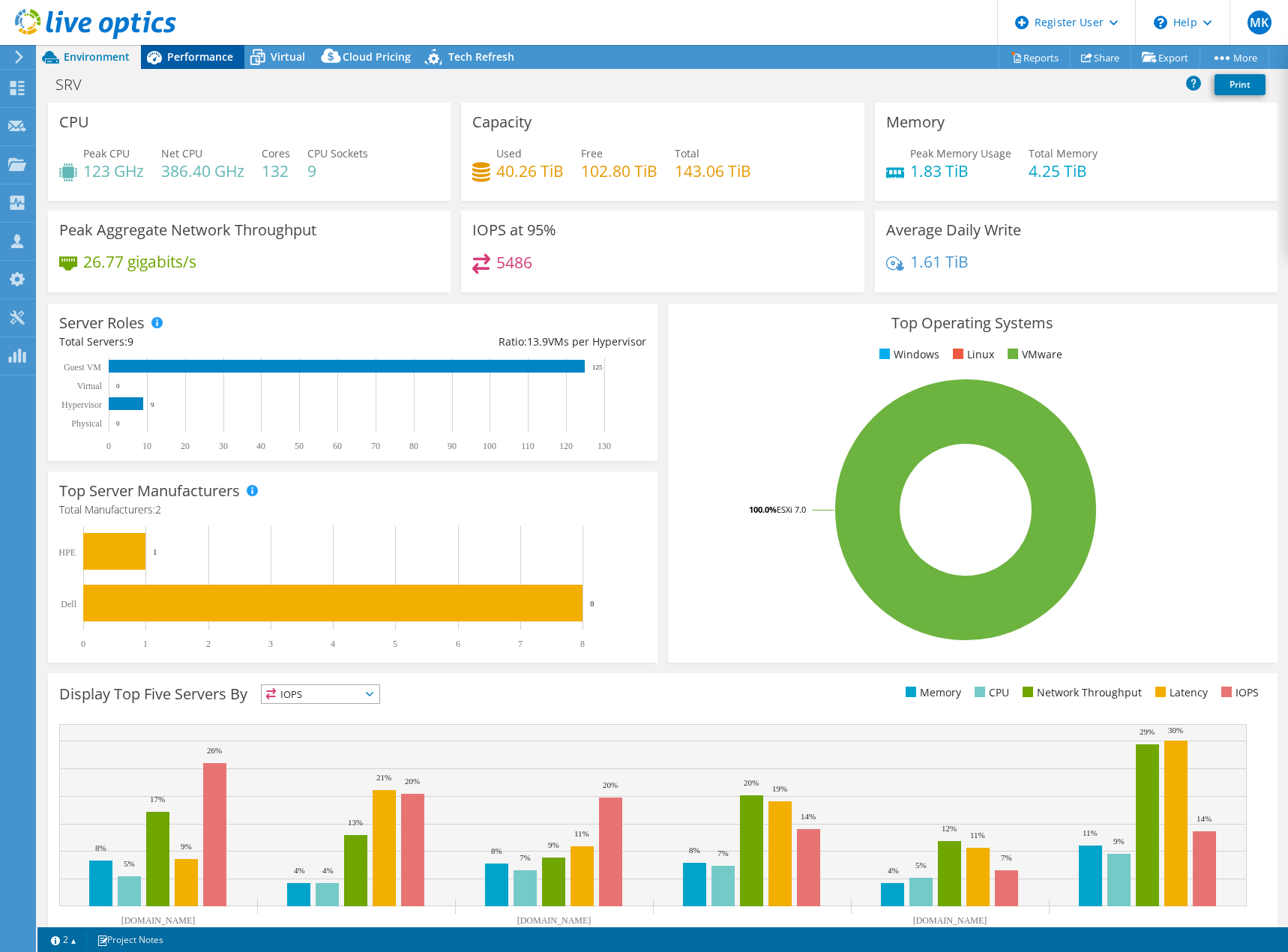
click at [177, 54] on span "Performance" at bounding box center [199, 57] width 66 height 15
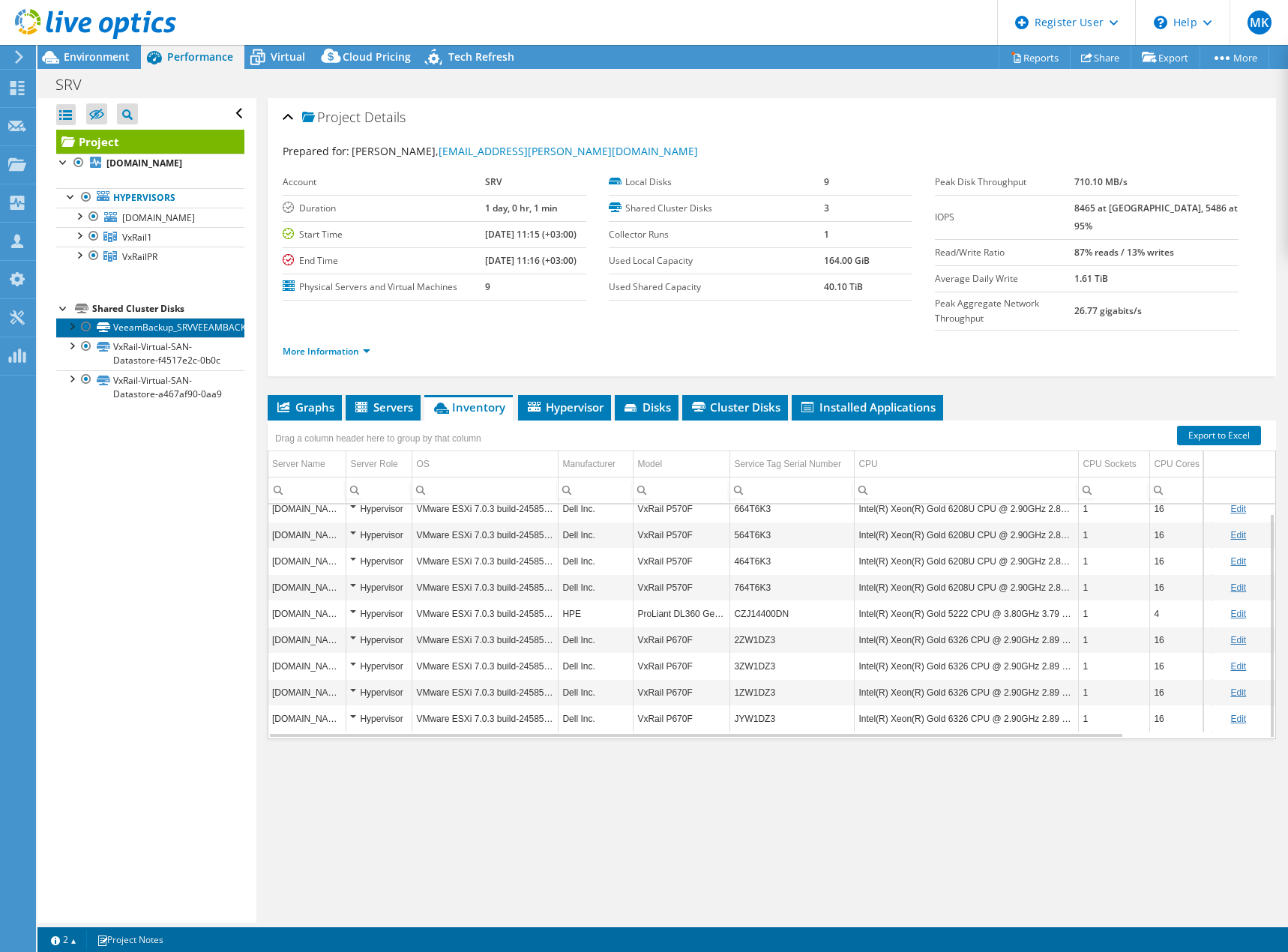
click at [164, 329] on link "VeeamBackup_SRVVEEAMBACKUP" at bounding box center [150, 328] width 188 height 20
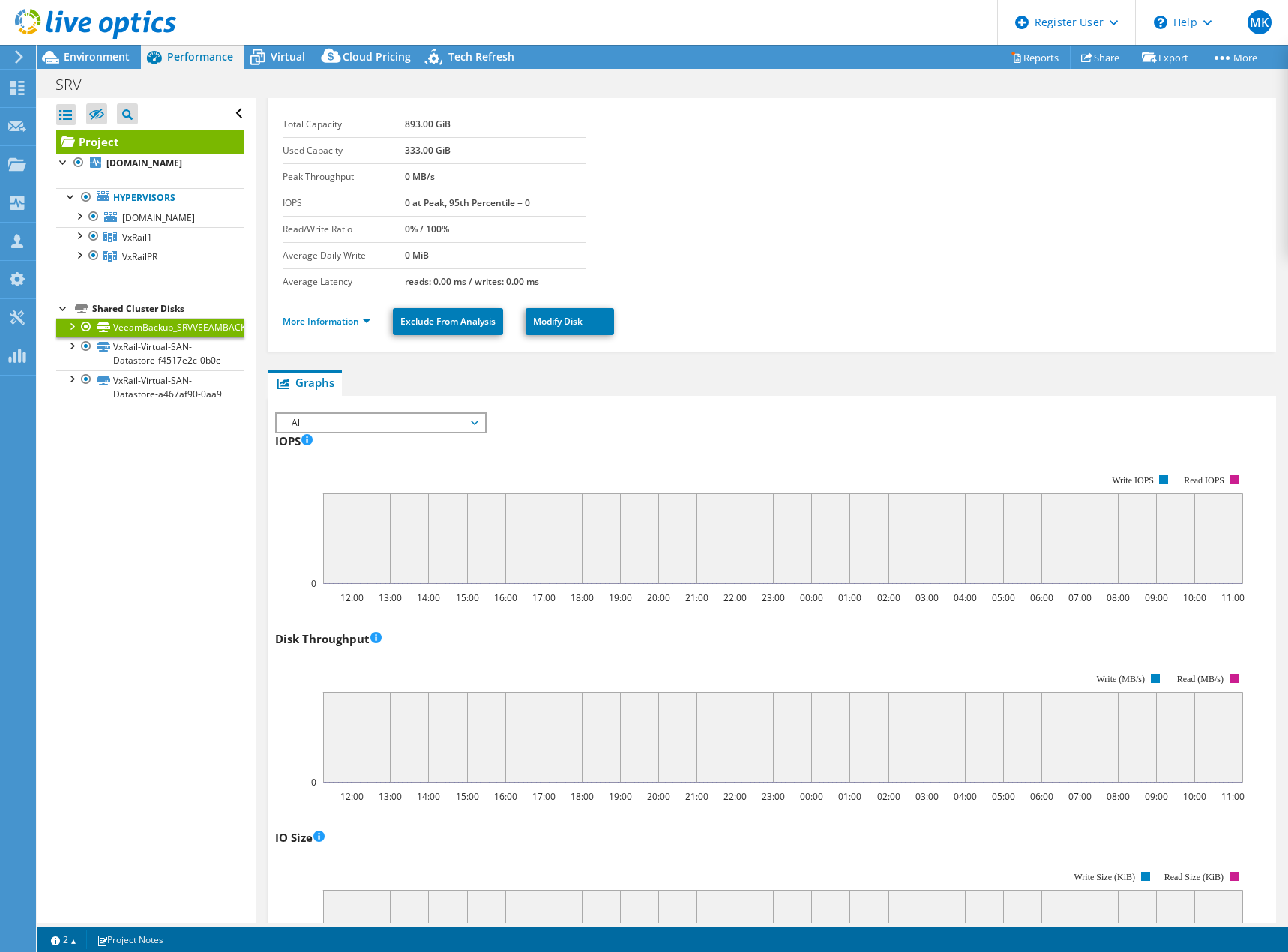
scroll to position [0, 0]
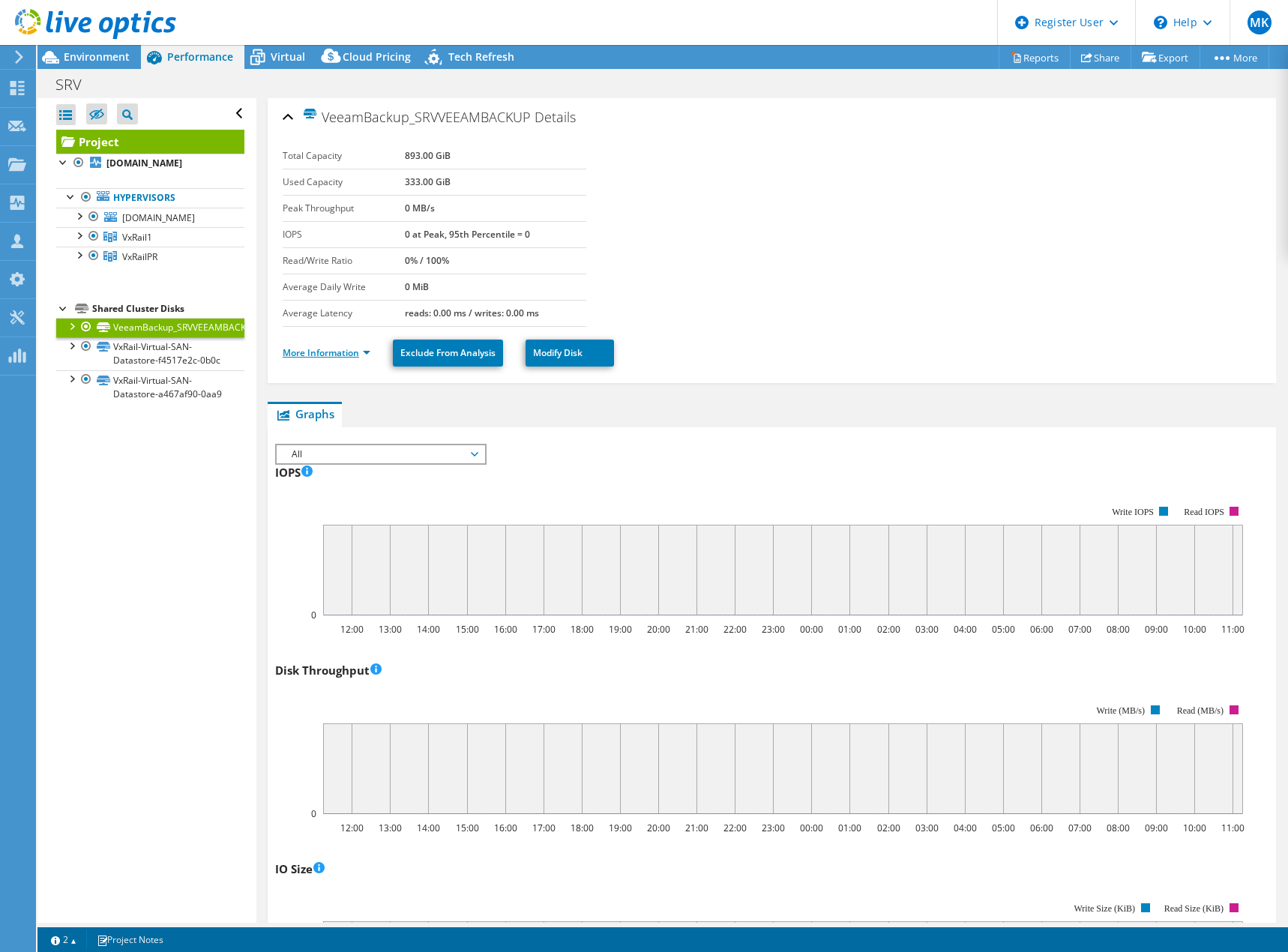
click at [311, 352] on link "More Information" at bounding box center [326, 353] width 88 height 13
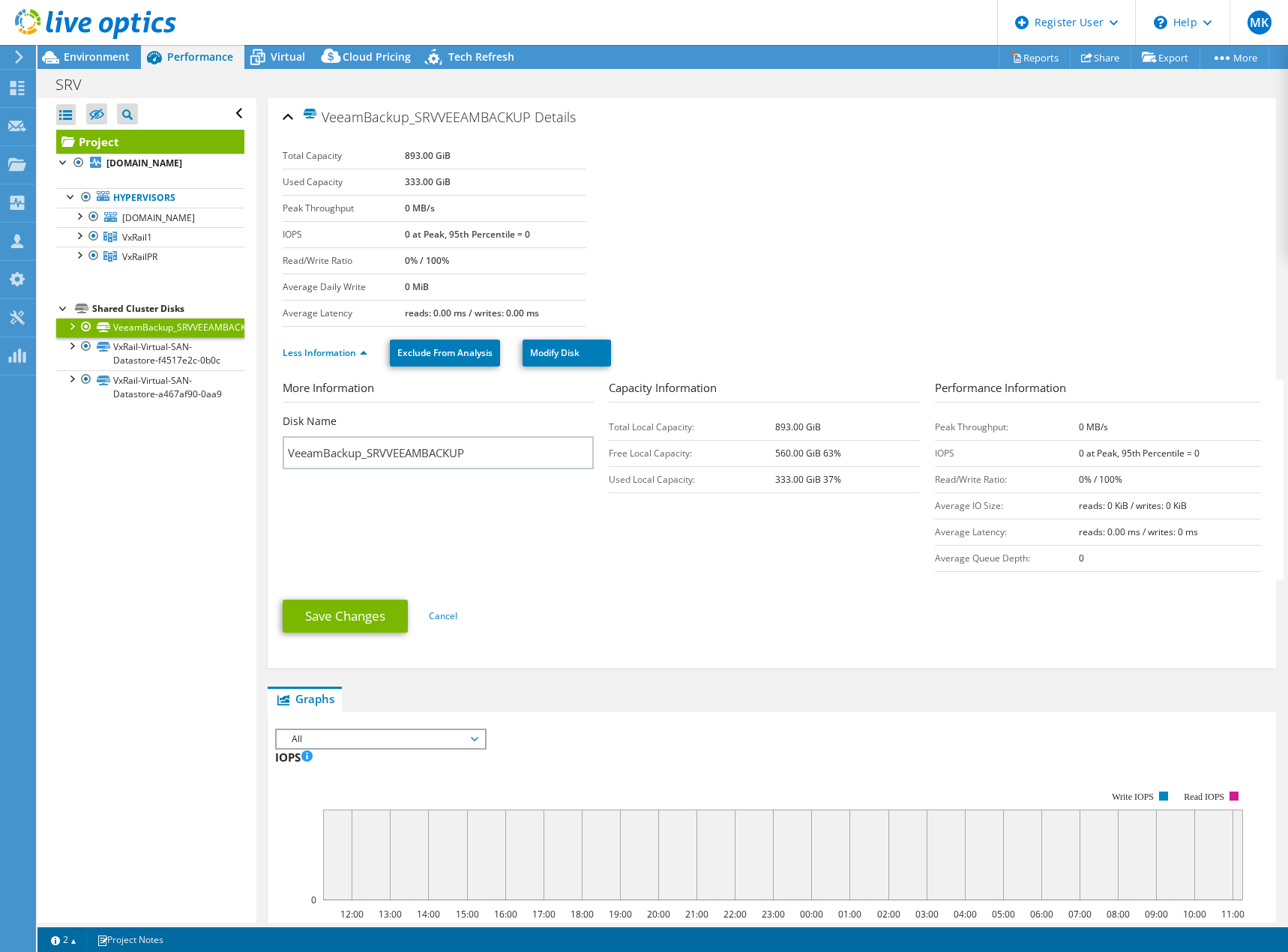
click at [83, 328] on div at bounding box center [86, 327] width 15 height 18
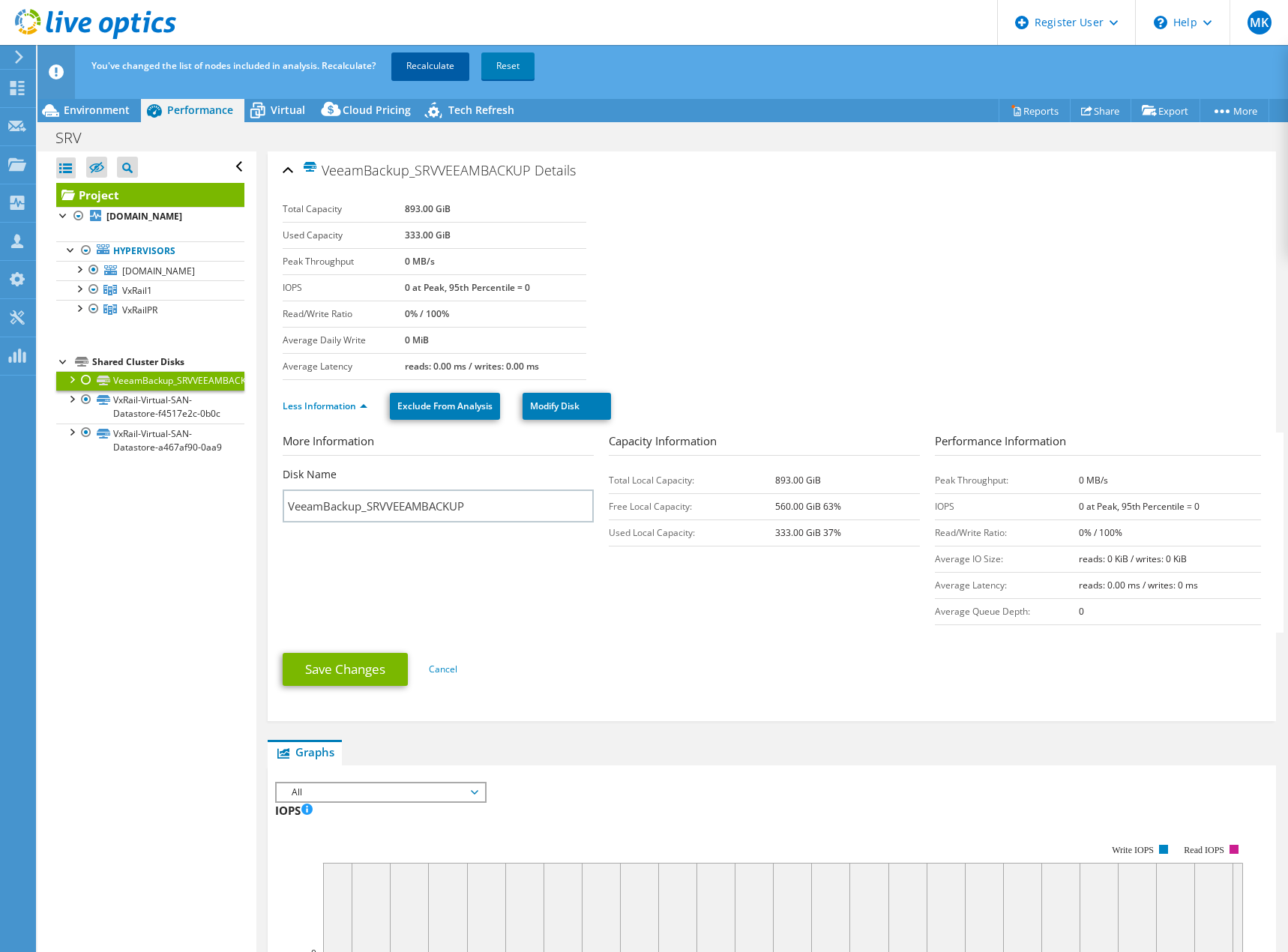
click at [431, 61] on link "Recalculate" at bounding box center [430, 65] width 78 height 27
